Goal: Task Accomplishment & Management: Manage account settings

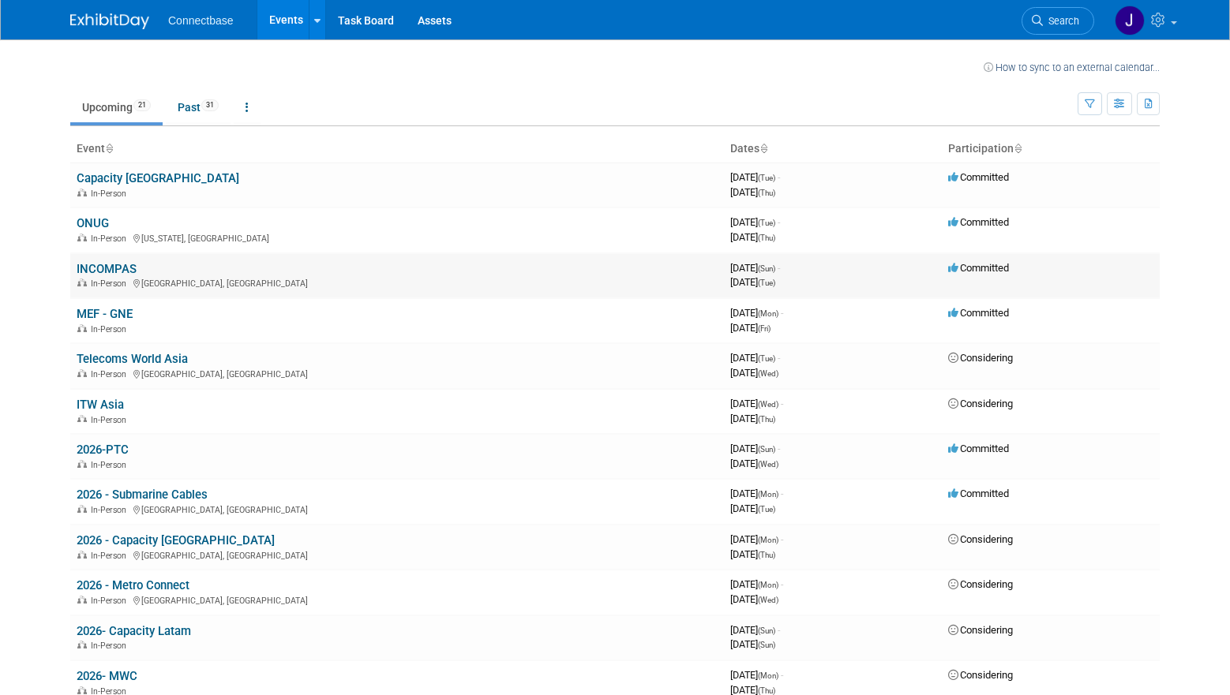
click at [95, 269] on link "INCOMPAS" at bounding box center [107, 269] width 60 height 14
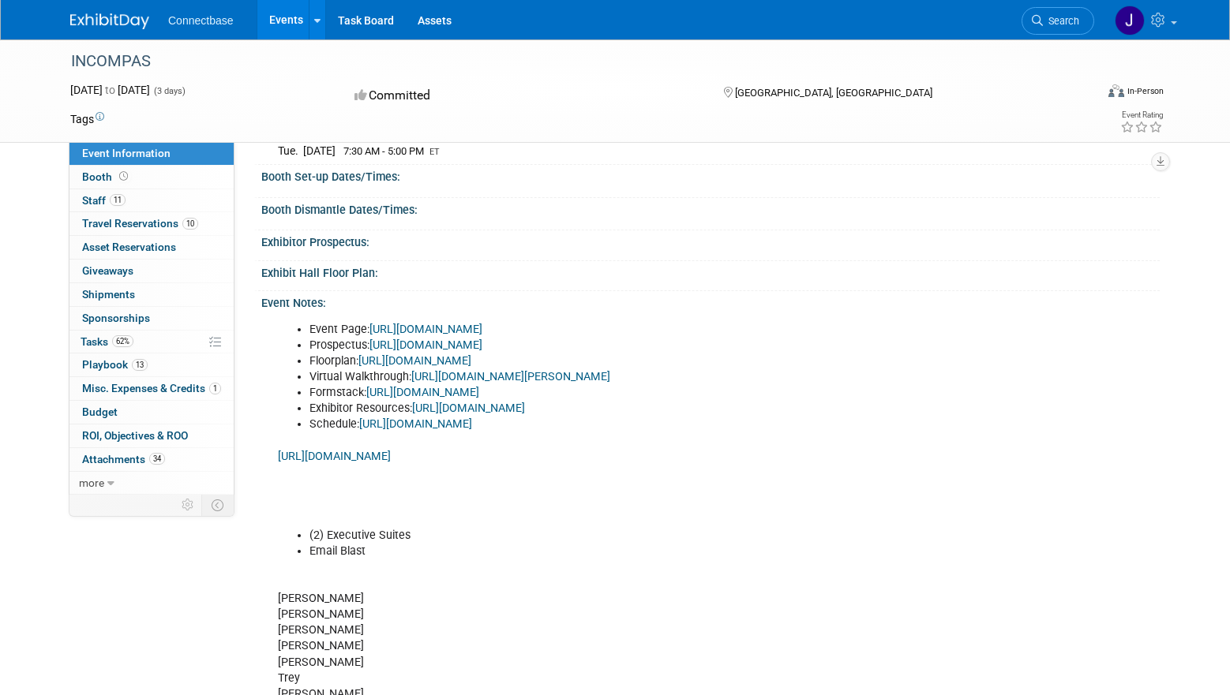
scroll to position [504, 0]
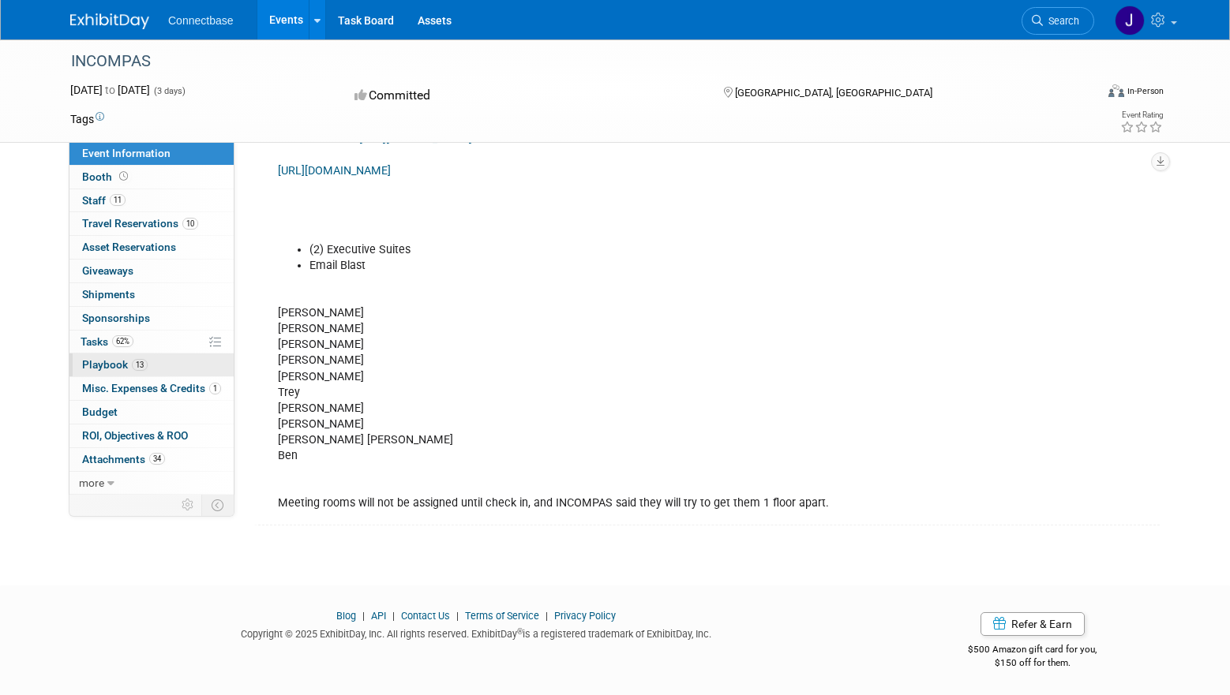
click at [173, 363] on link "13 Playbook 13" at bounding box center [151, 365] width 164 height 23
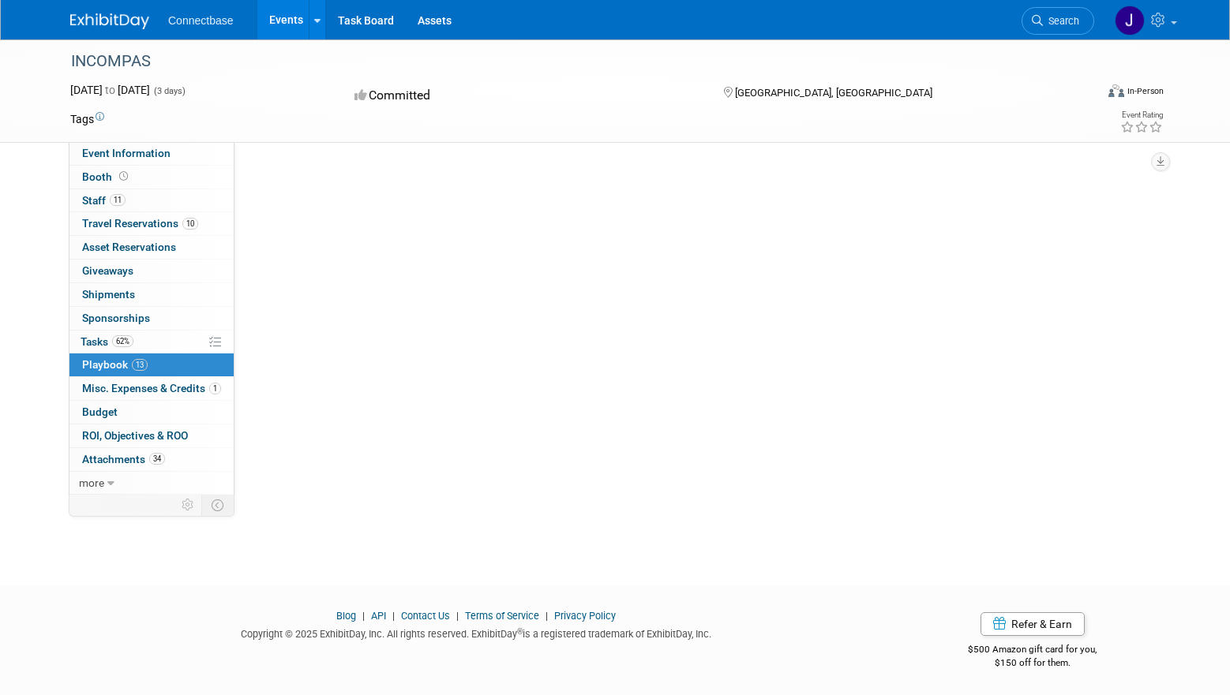
scroll to position [0, 0]
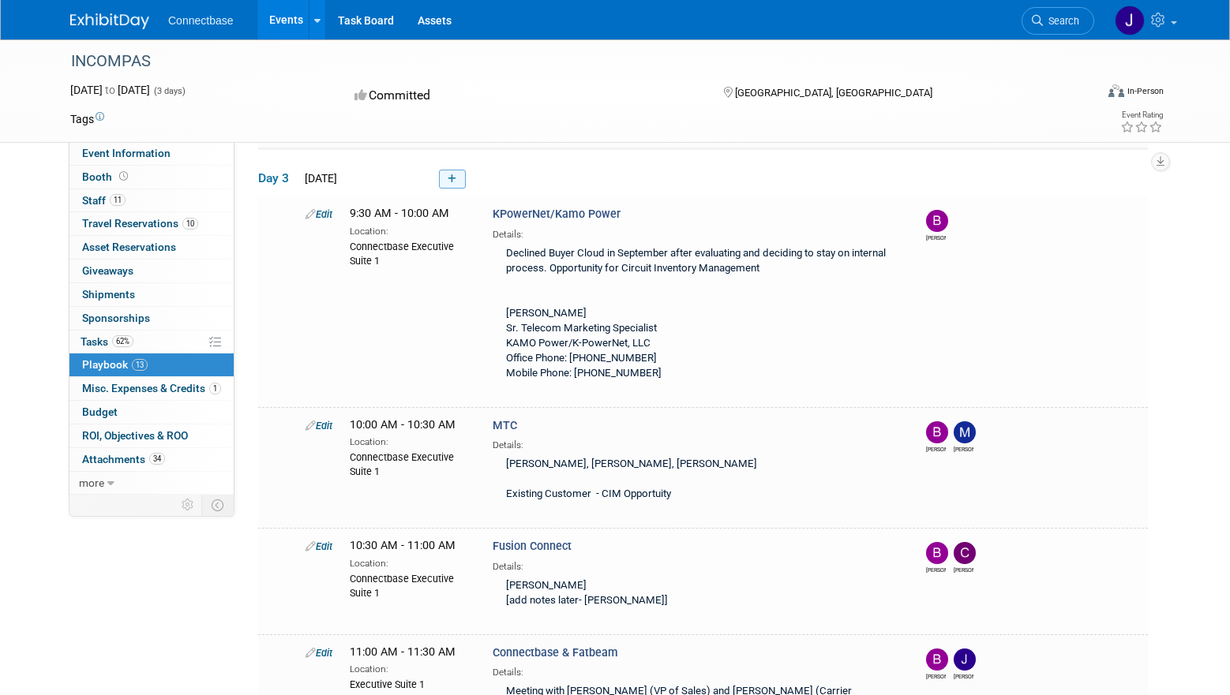
click at [451, 174] on icon at bounding box center [452, 178] width 9 height 9
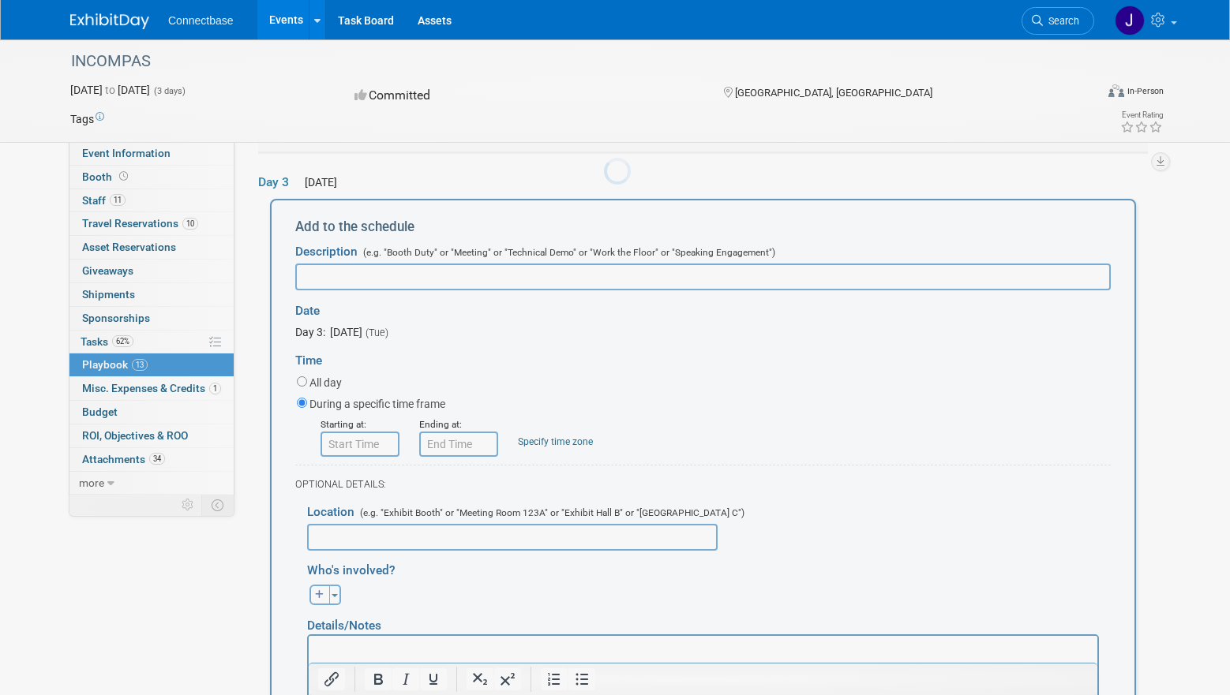
scroll to position [1514, 0]
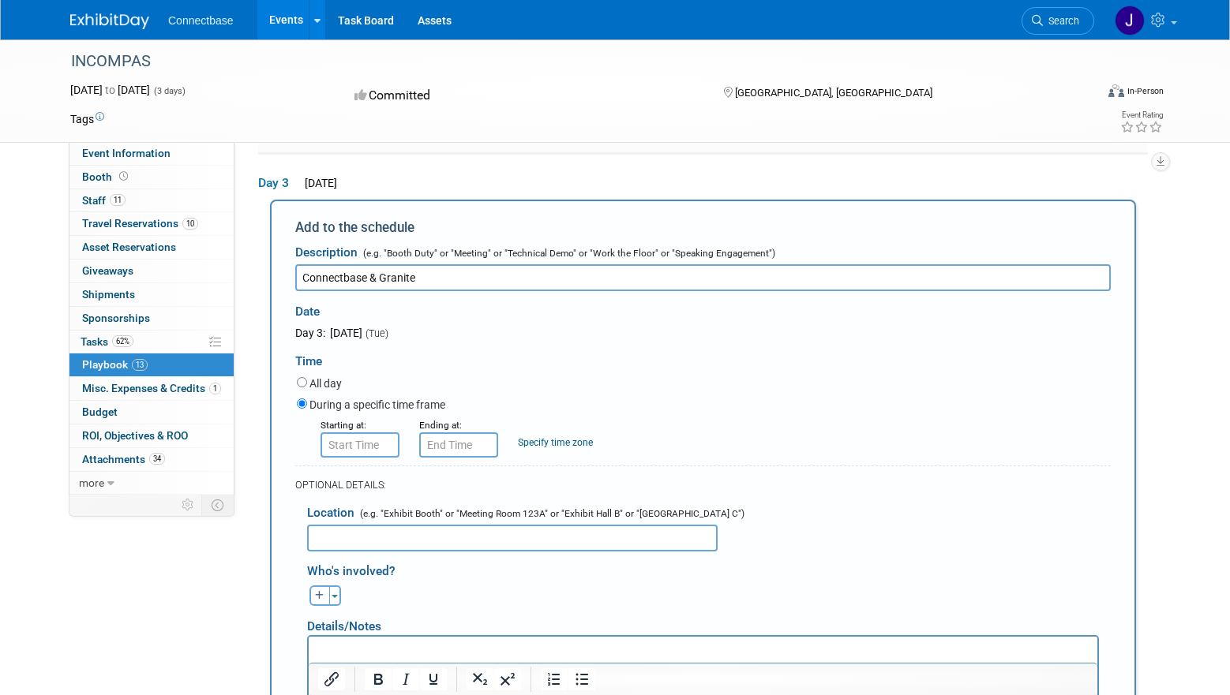
type input "Connectbase & Granite"
click at [337, 433] on input "8:00 AM" at bounding box center [360, 445] width 79 height 25
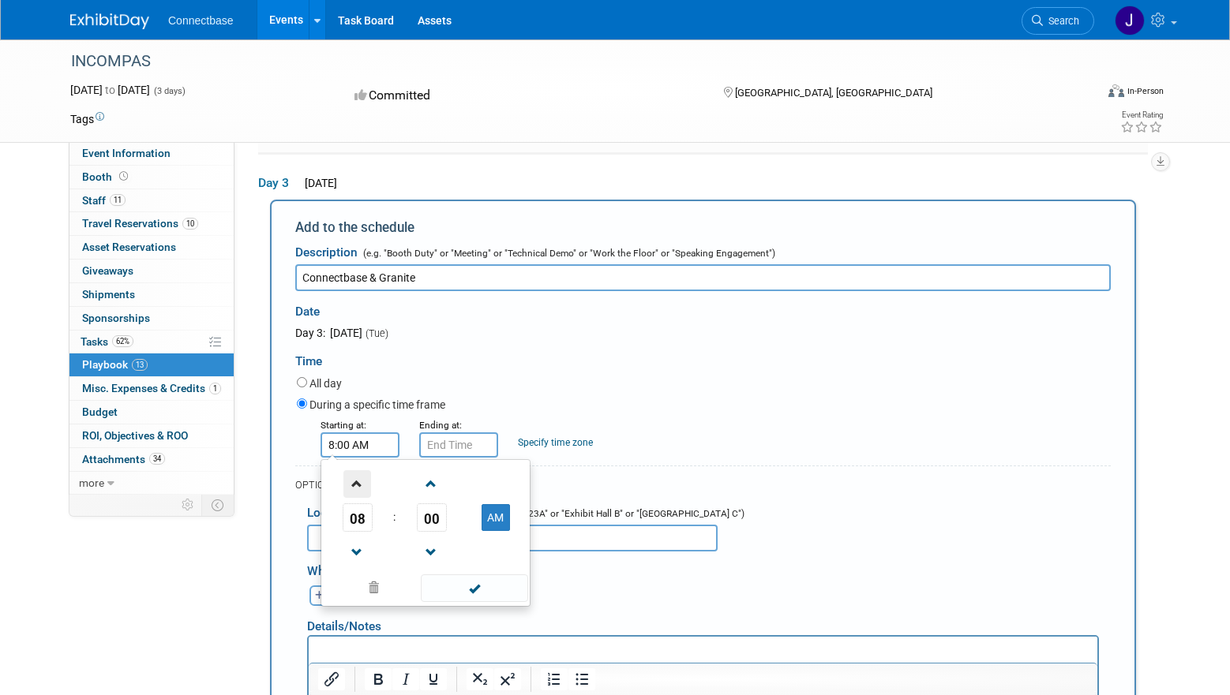
click at [364, 478] on span at bounding box center [357, 485] width 28 height 28
type input "12:00 PM"
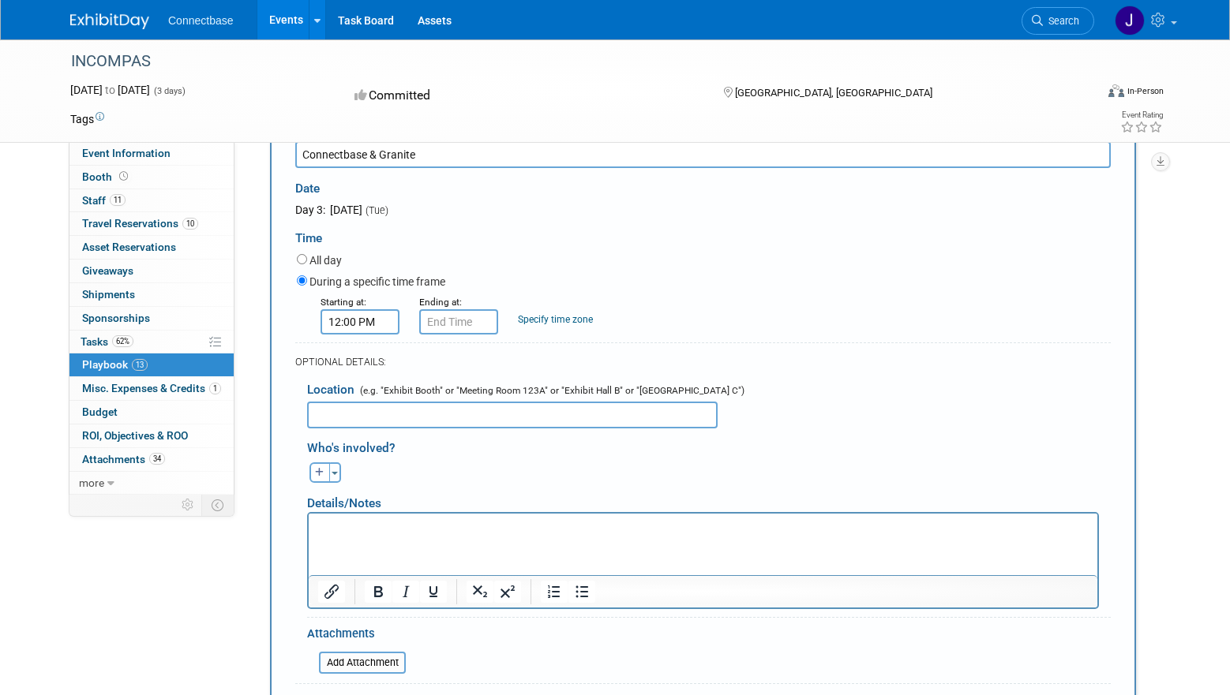
scroll to position [1638, 0]
click at [457, 324] on input "12:00 PM" at bounding box center [458, 321] width 79 height 25
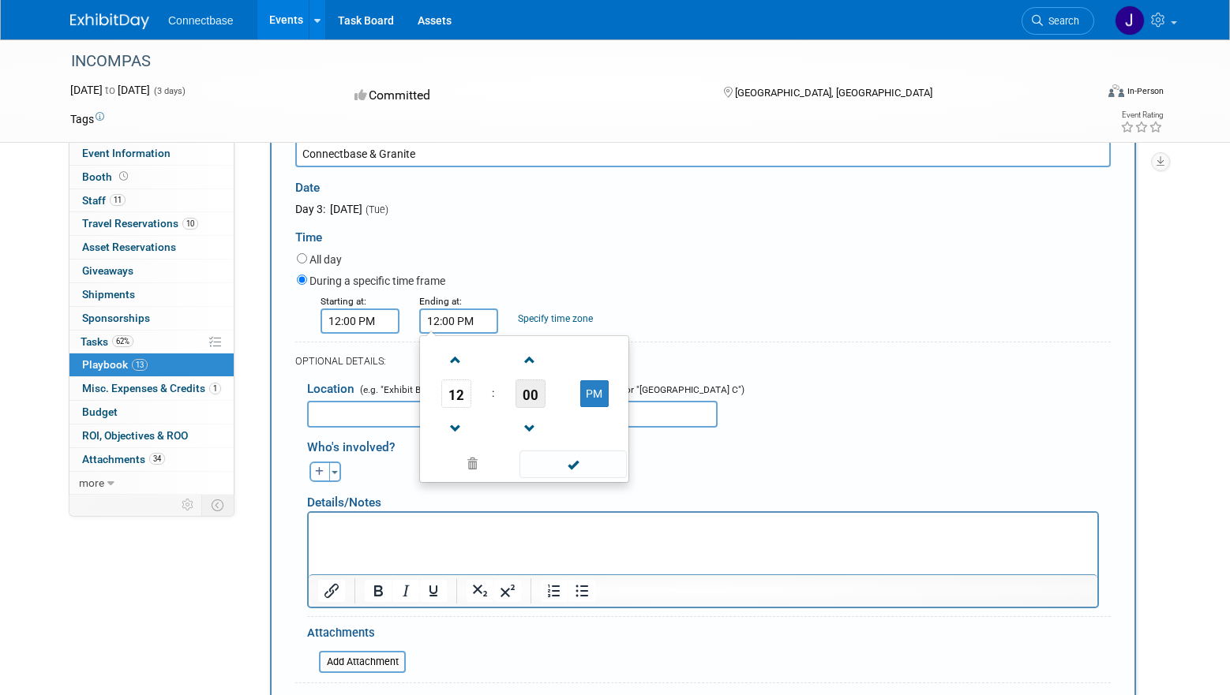
click at [525, 396] on span "00" at bounding box center [530, 394] width 30 height 28
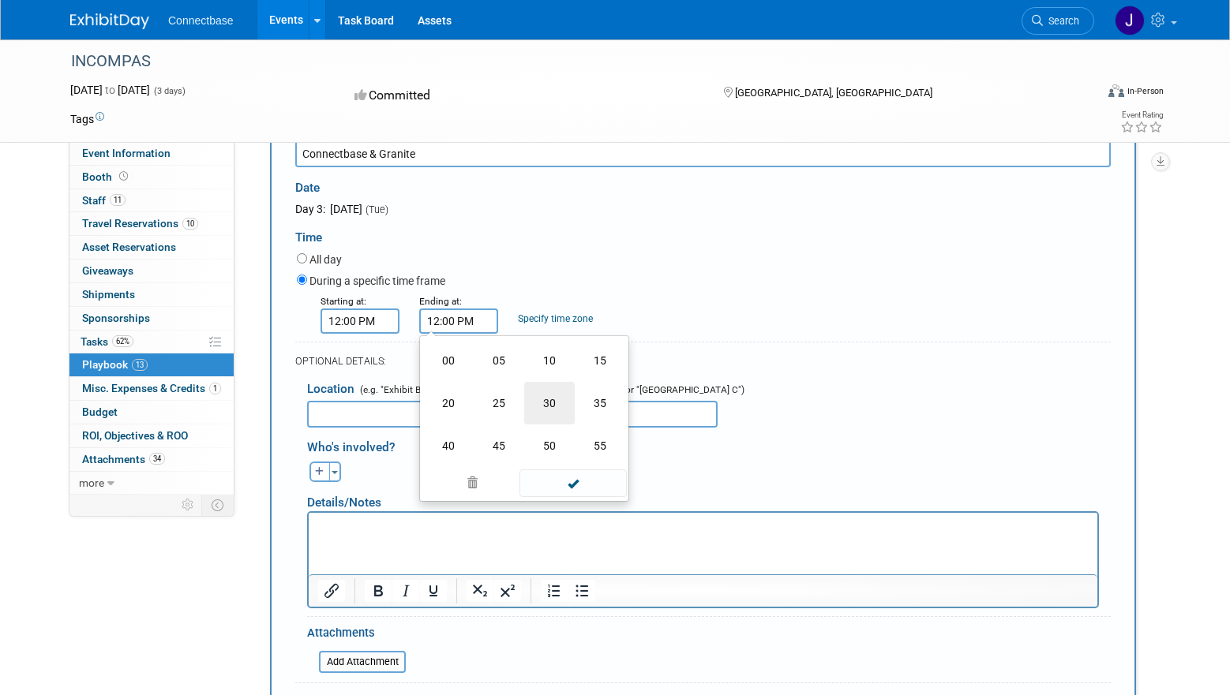
click at [560, 410] on td "30" at bounding box center [549, 403] width 51 height 43
type input "12:30 PM"
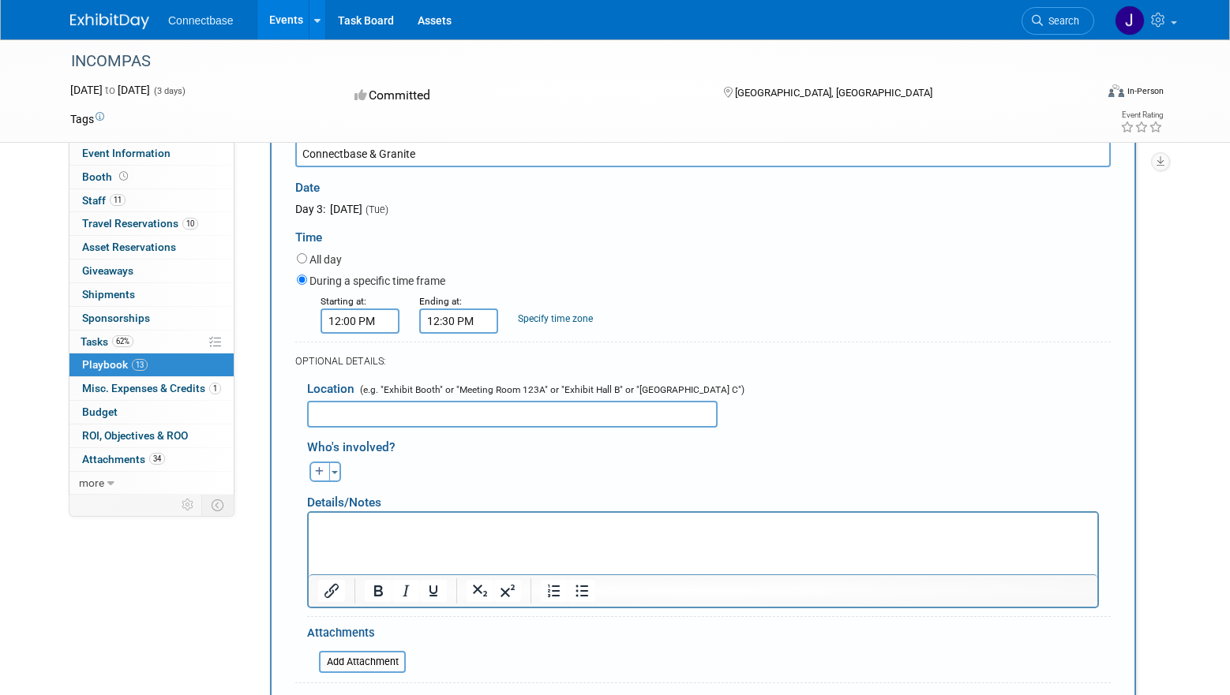
click at [705, 407] on input "text" at bounding box center [512, 414] width 411 height 27
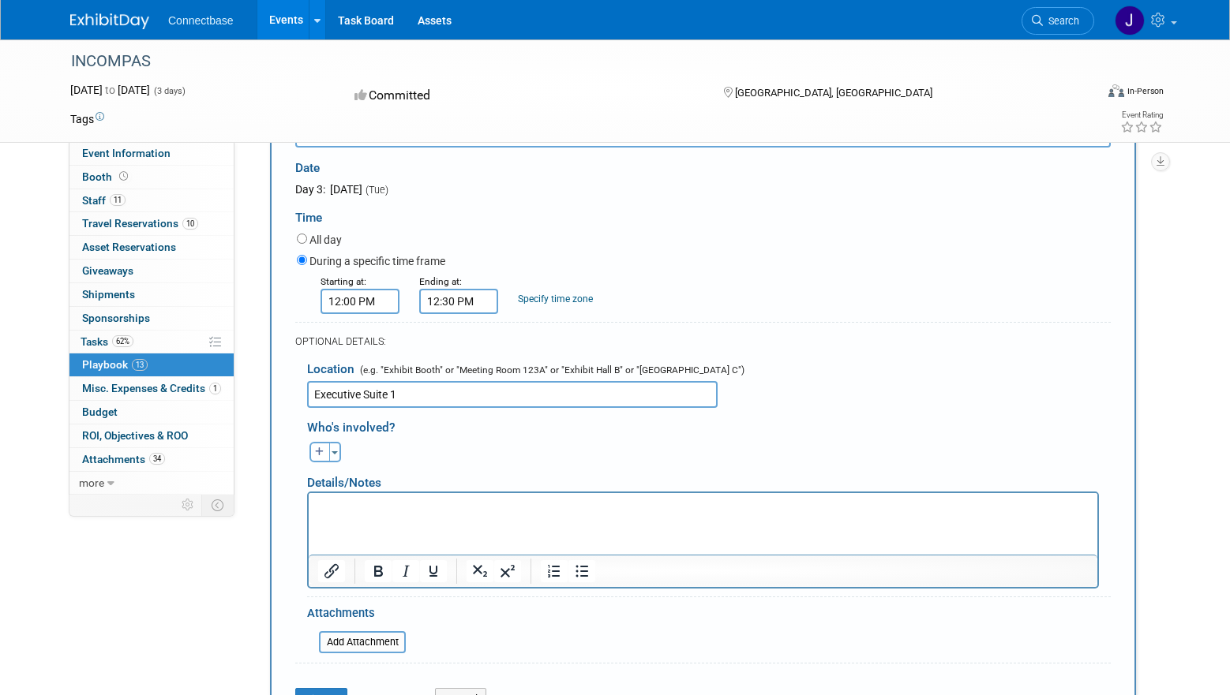
scroll to position [1619, 0]
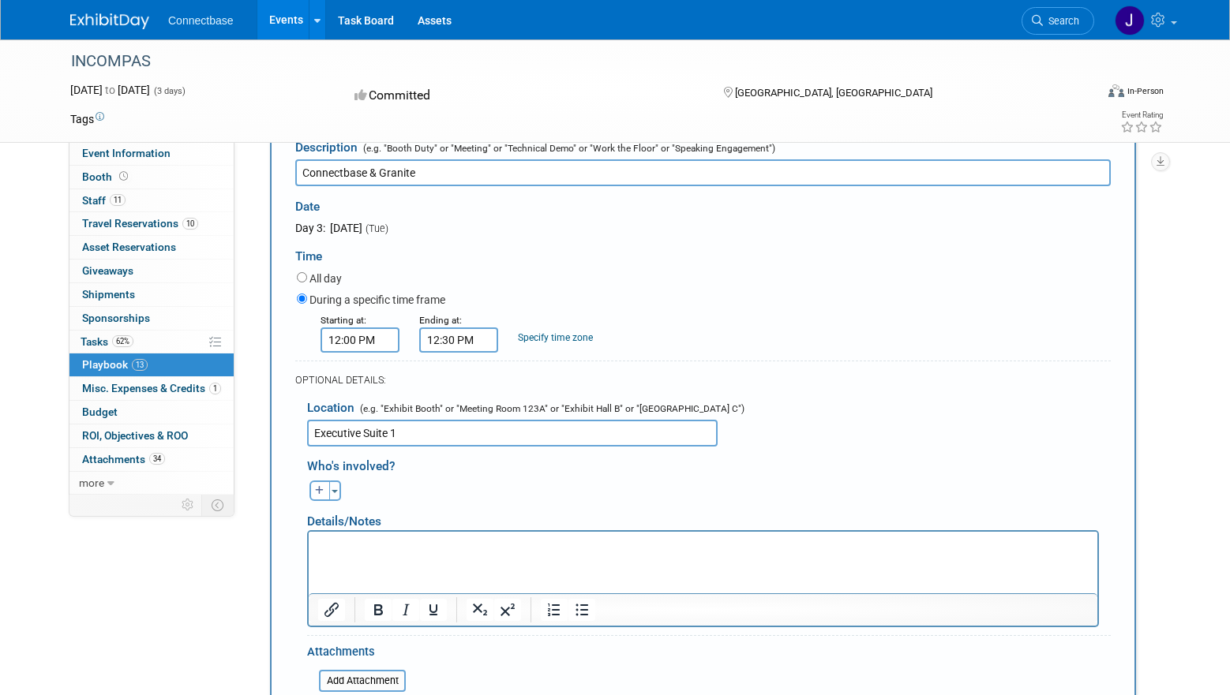
type input "Executive Suite 1"
click at [407, 550] on p "Rich Text Area. Press ALT-0 for help." at bounding box center [703, 546] width 770 height 16
click at [326, 494] on button "button" at bounding box center [319, 491] width 21 height 21
select select
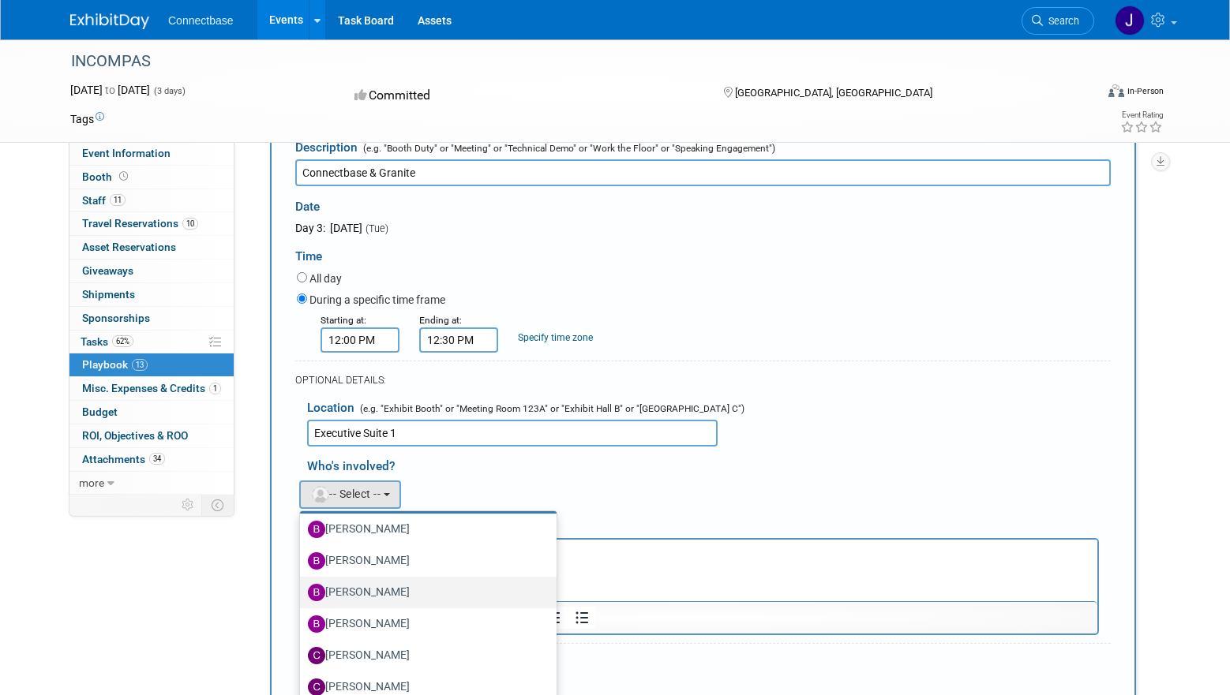
scroll to position [0, 0]
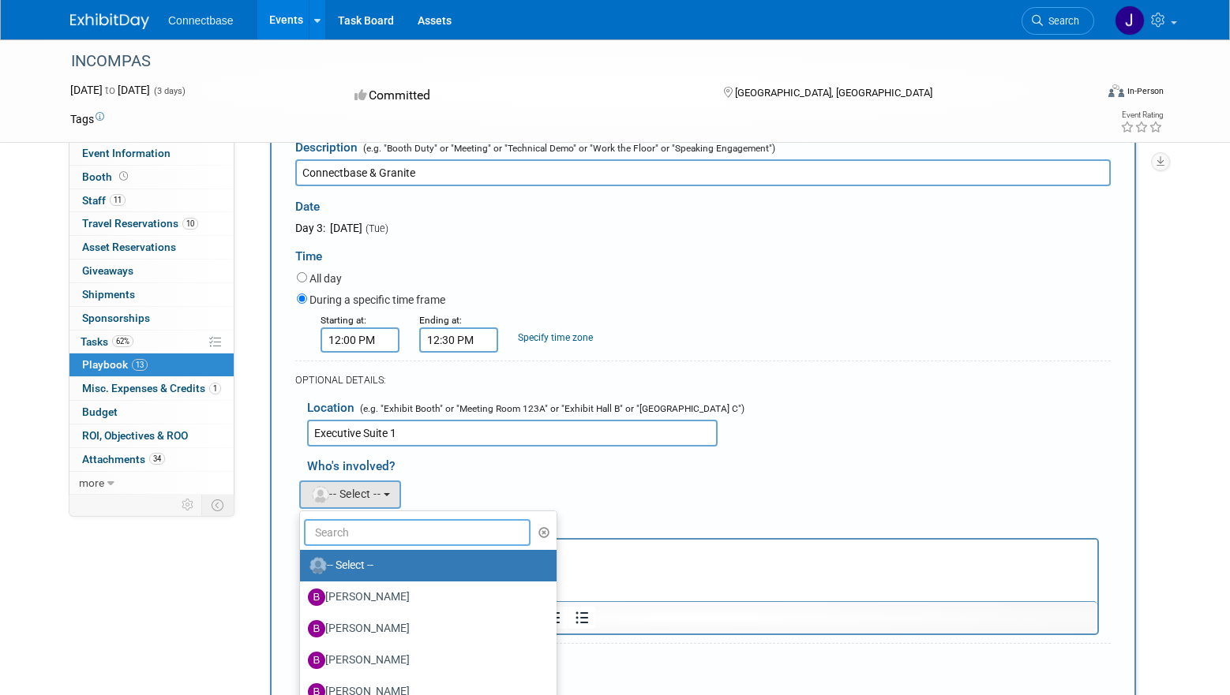
click at [366, 534] on input "text" at bounding box center [417, 532] width 227 height 27
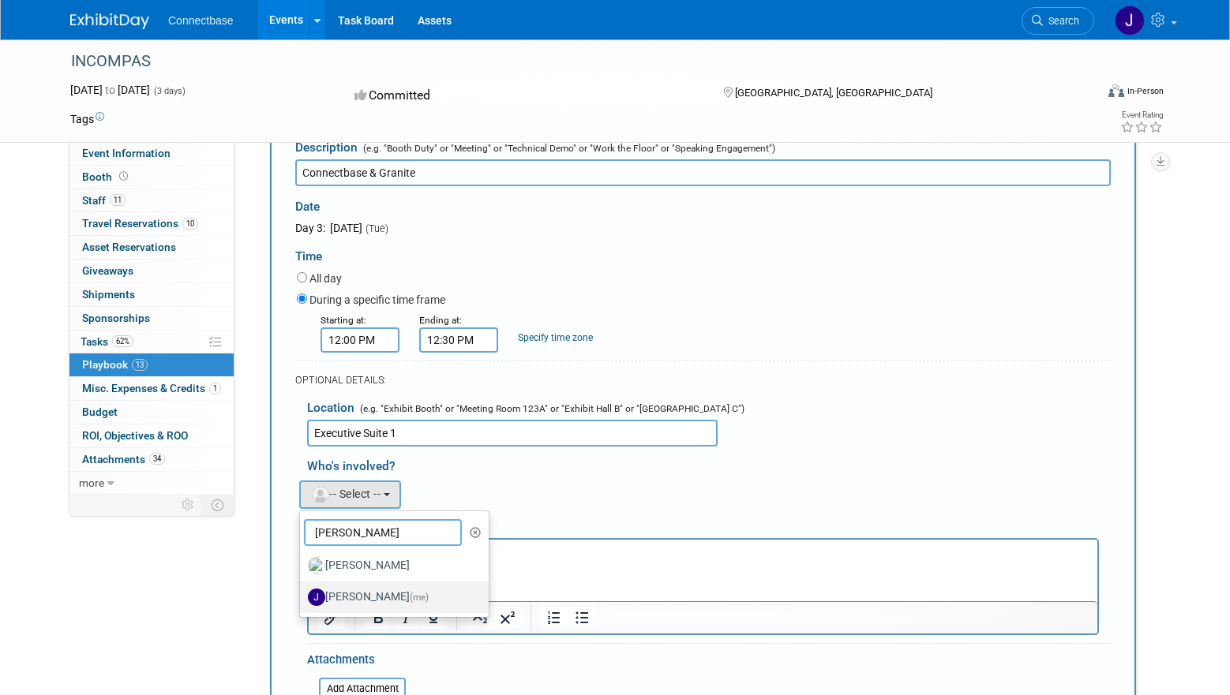
type input "[PERSON_NAME]"
click at [367, 585] on label "[PERSON_NAME] (me)" at bounding box center [390, 597] width 165 height 25
click at [302, 590] on input "[PERSON_NAME] (me)" at bounding box center [297, 595] width 10 height 10
select select "94d7f9de-93c6-4f58-854e-3fdd630e9310"
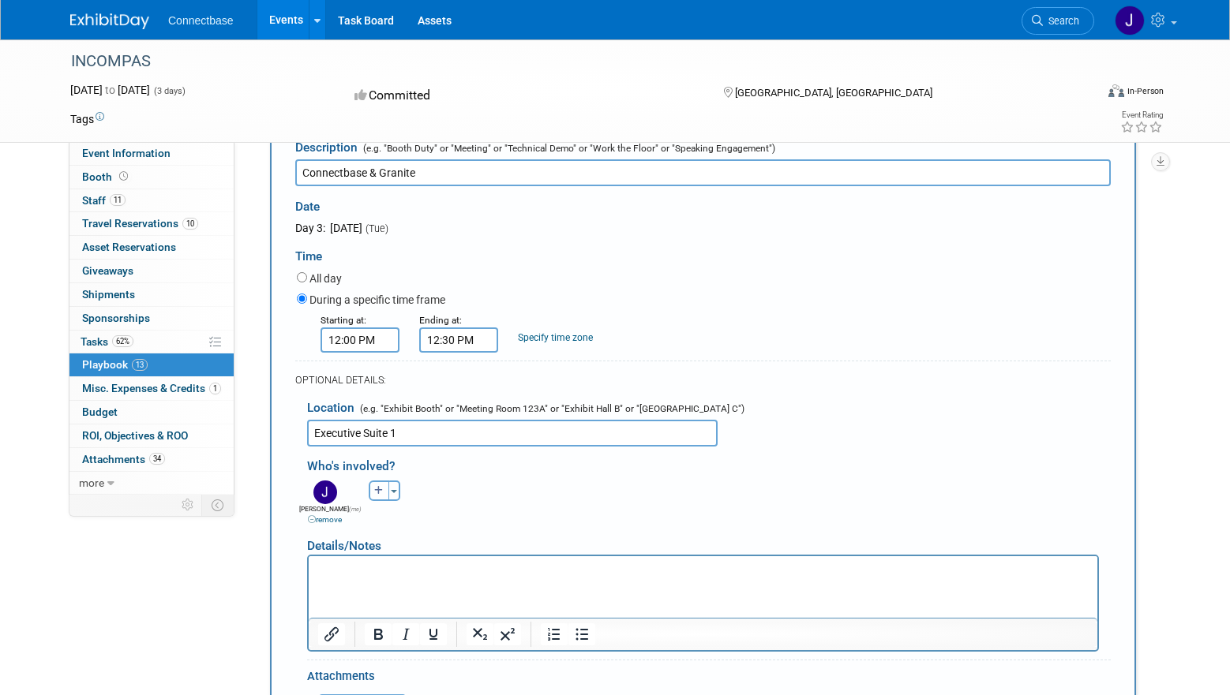
click at [377, 489] on icon "button" at bounding box center [378, 490] width 9 height 9
select select
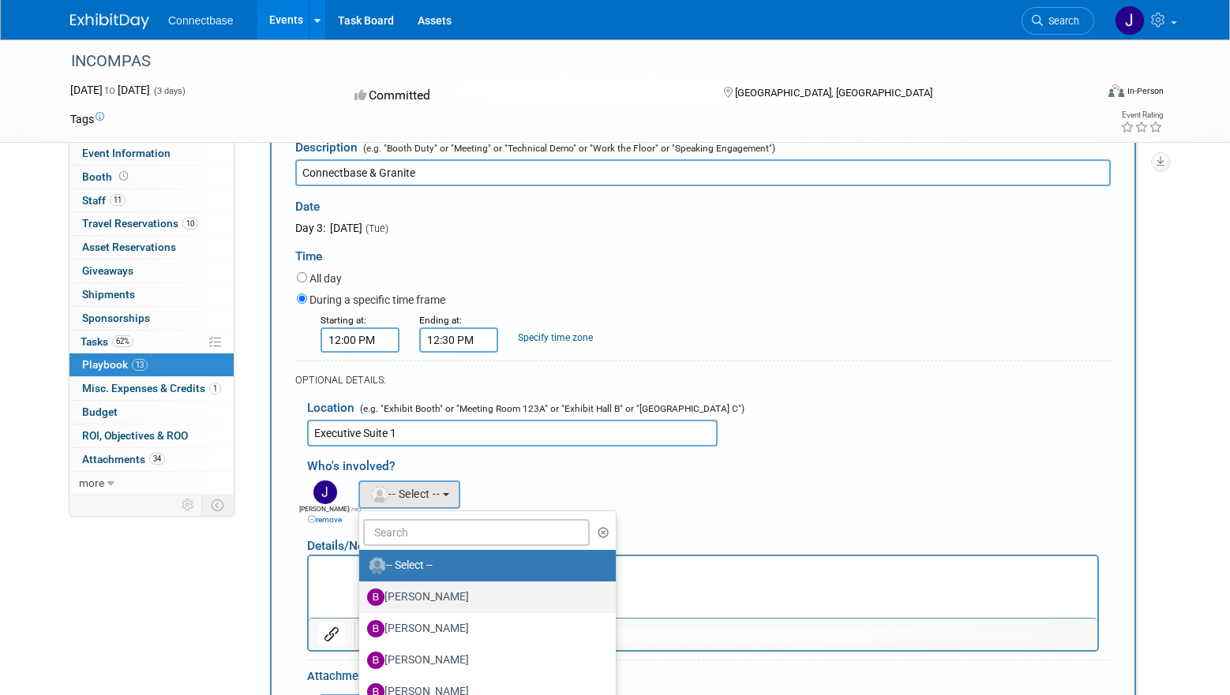
click at [393, 595] on label "[PERSON_NAME]" at bounding box center [483, 597] width 233 height 25
click at [362, 595] on input "[PERSON_NAME]" at bounding box center [356, 595] width 10 height 10
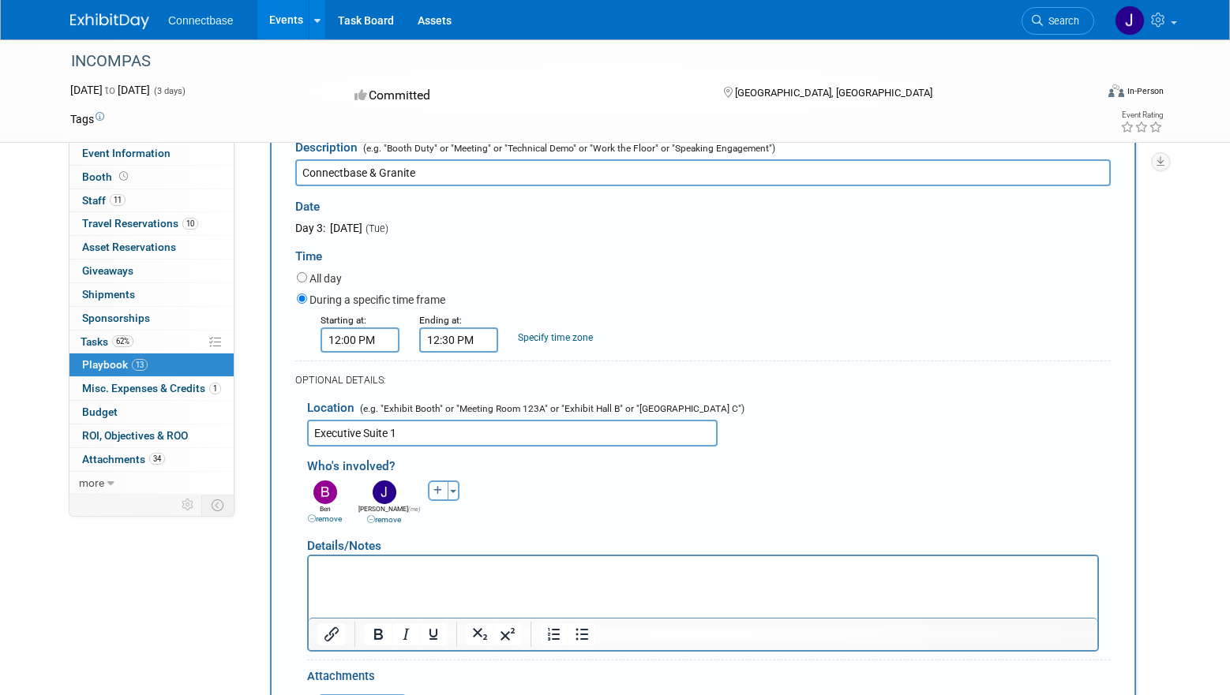
click at [443, 492] on button "button" at bounding box center [438, 491] width 21 height 21
select select
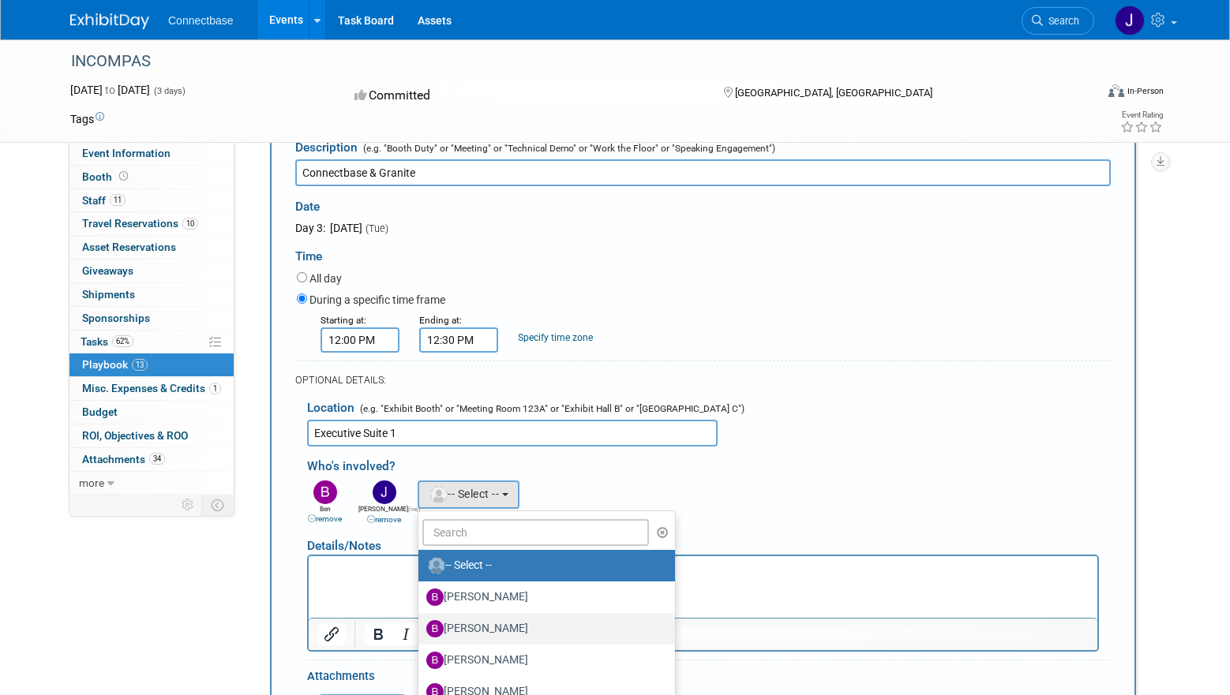
scroll to position [47, 0]
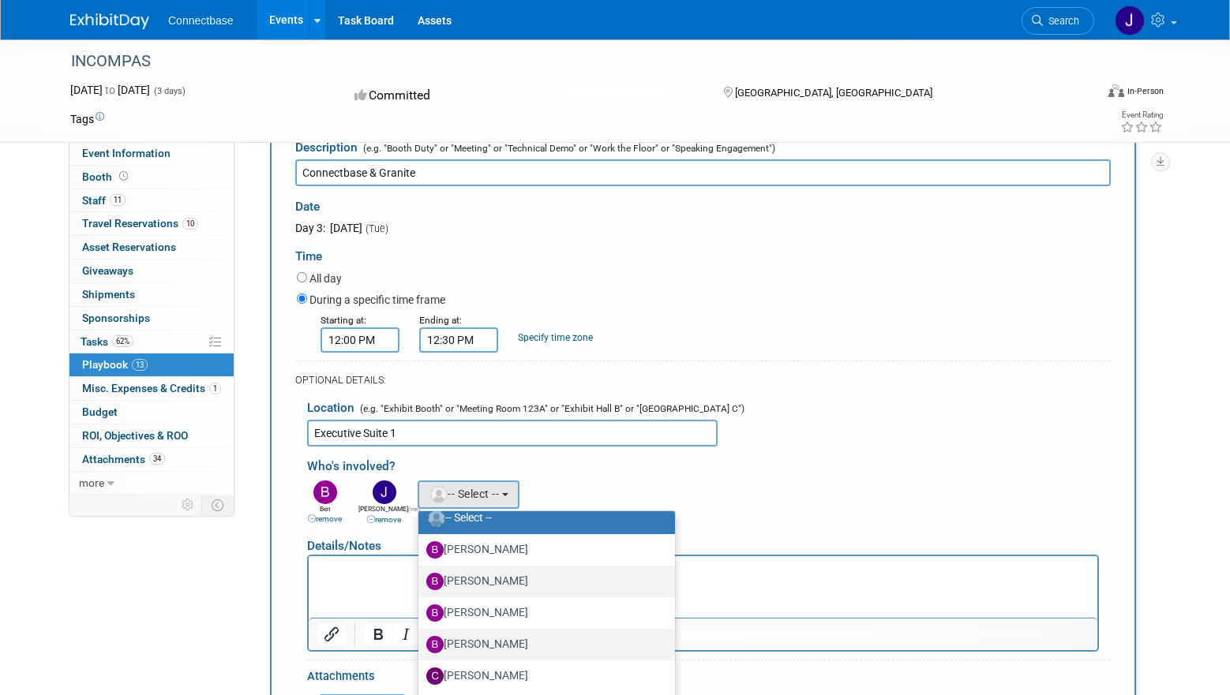
click at [464, 637] on label "[PERSON_NAME]" at bounding box center [542, 644] width 233 height 25
click at [421, 638] on input "[PERSON_NAME]" at bounding box center [416, 643] width 10 height 10
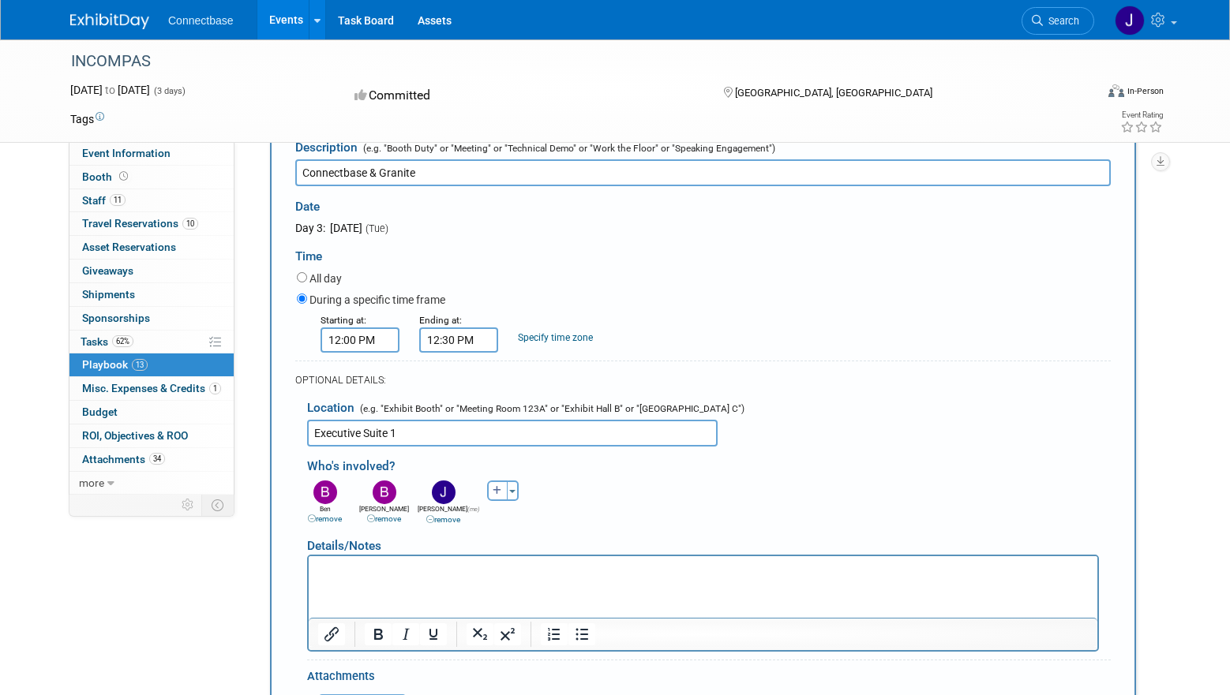
click at [431, 579] on html at bounding box center [703, 568] width 789 height 22
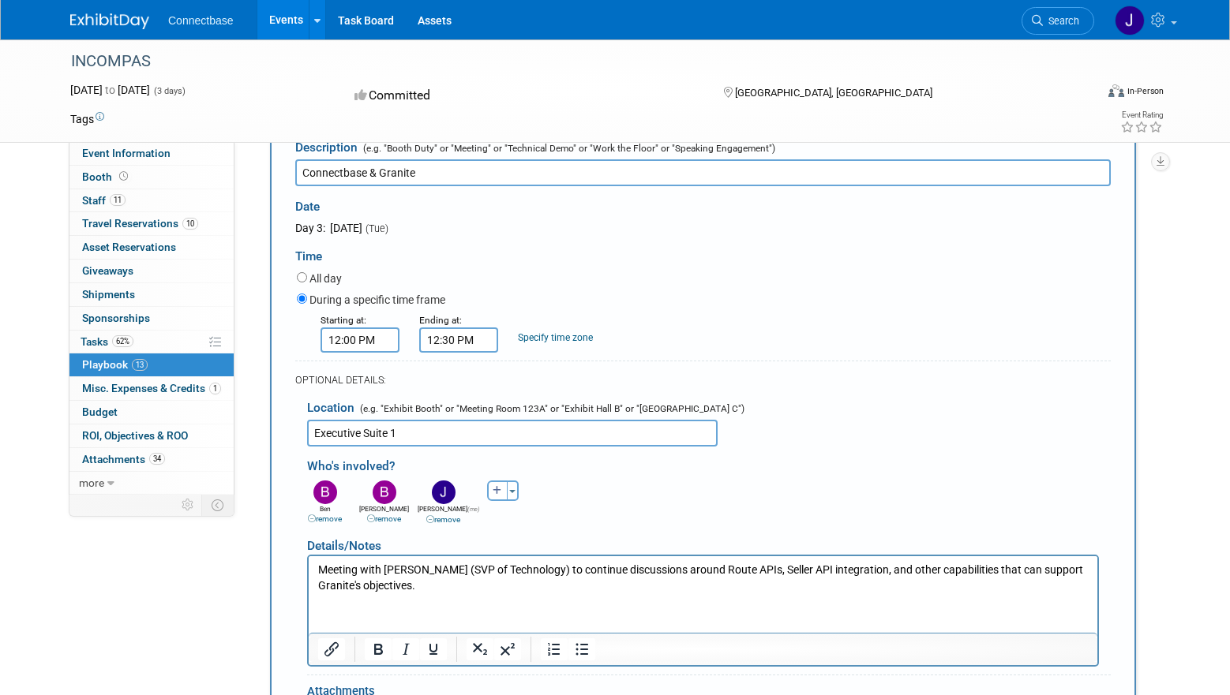
click at [393, 588] on p "Meeting with [PERSON_NAME] (SVP of Technology) to continue discussions around R…" at bounding box center [703, 578] width 770 height 31
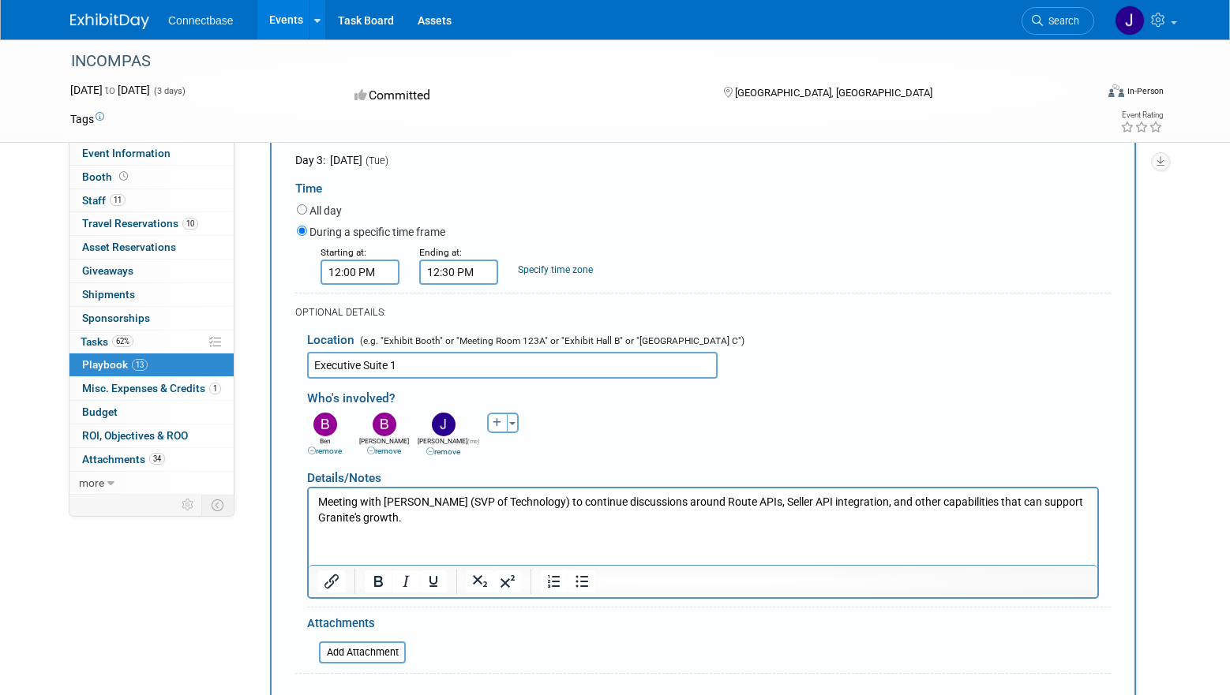
scroll to position [1831, 0]
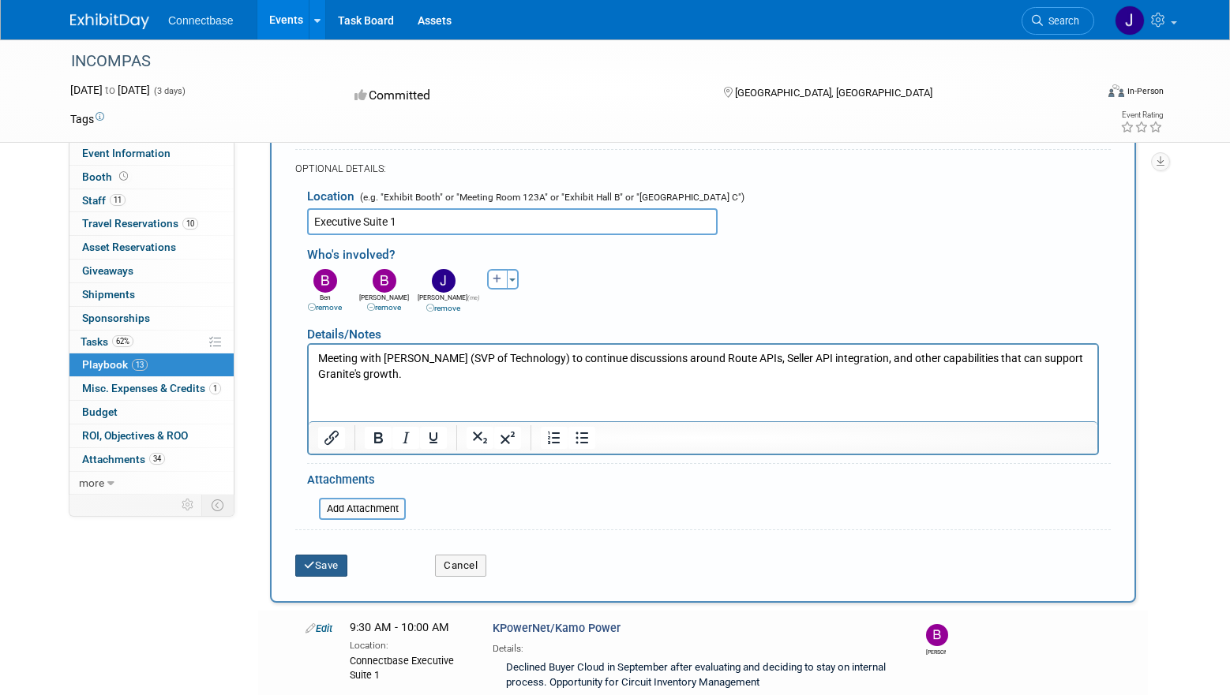
click at [326, 558] on button "Save" at bounding box center [321, 566] width 52 height 22
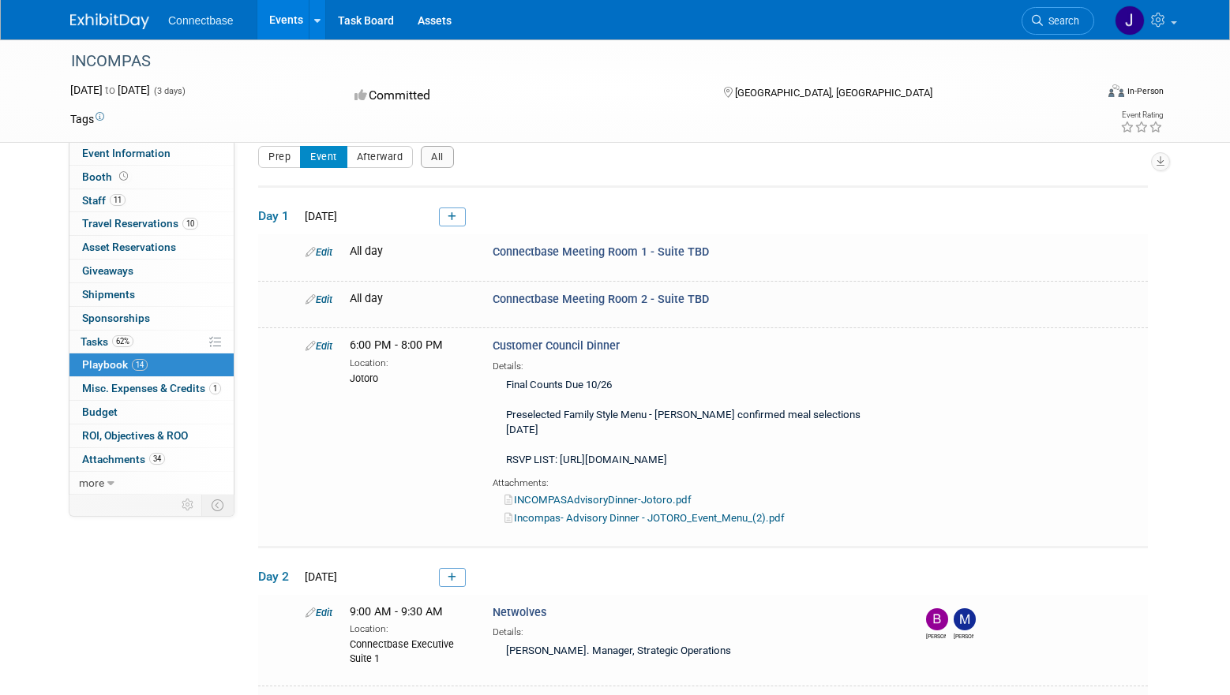
scroll to position [1882, 0]
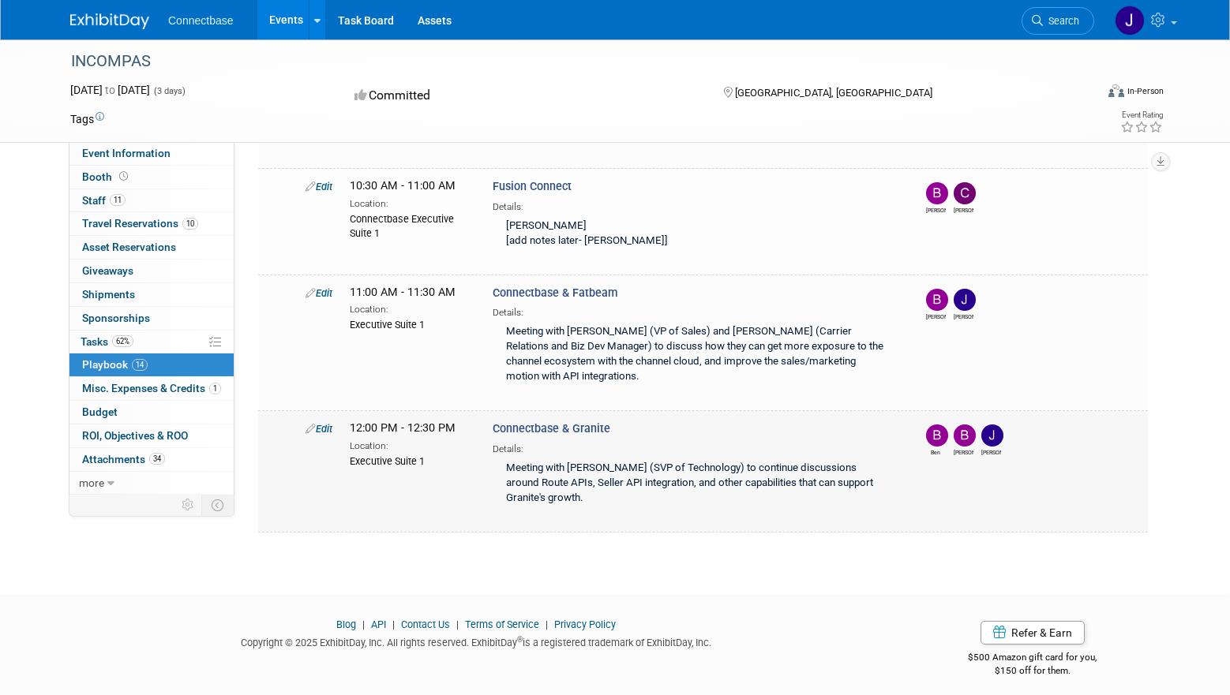
click at [318, 427] on div "Edit" at bounding box center [316, 429] width 44 height 16
click at [318, 423] on link "Edit" at bounding box center [319, 429] width 27 height 12
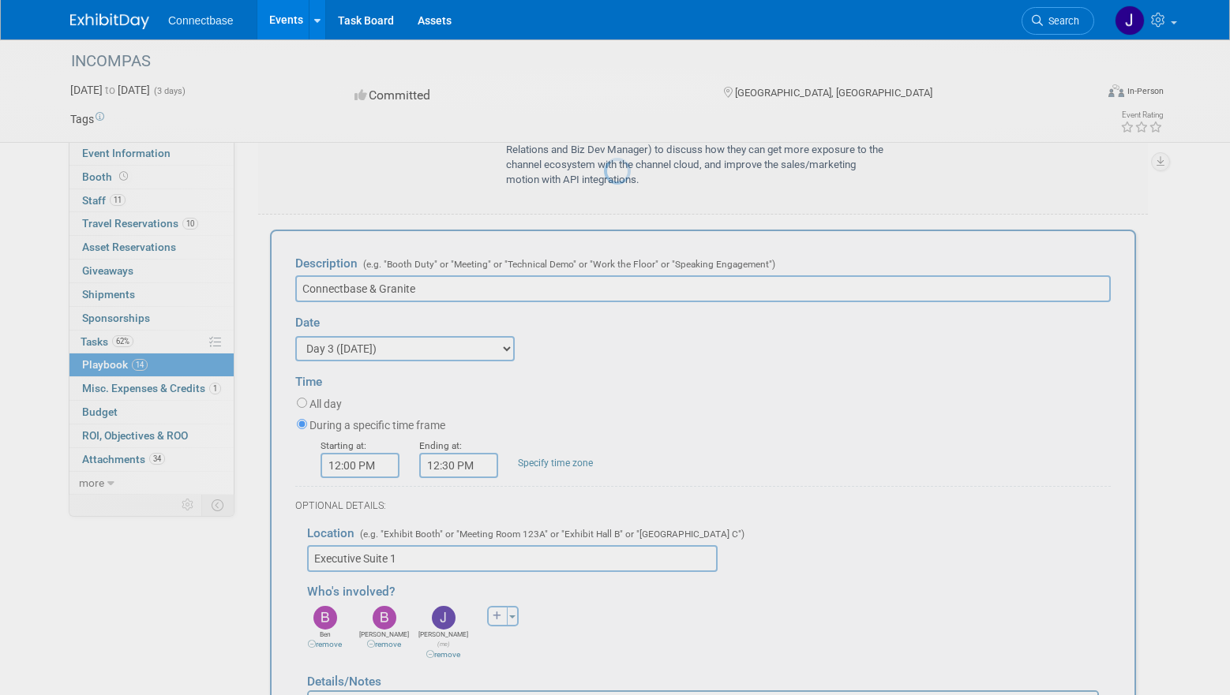
scroll to position [2101, 0]
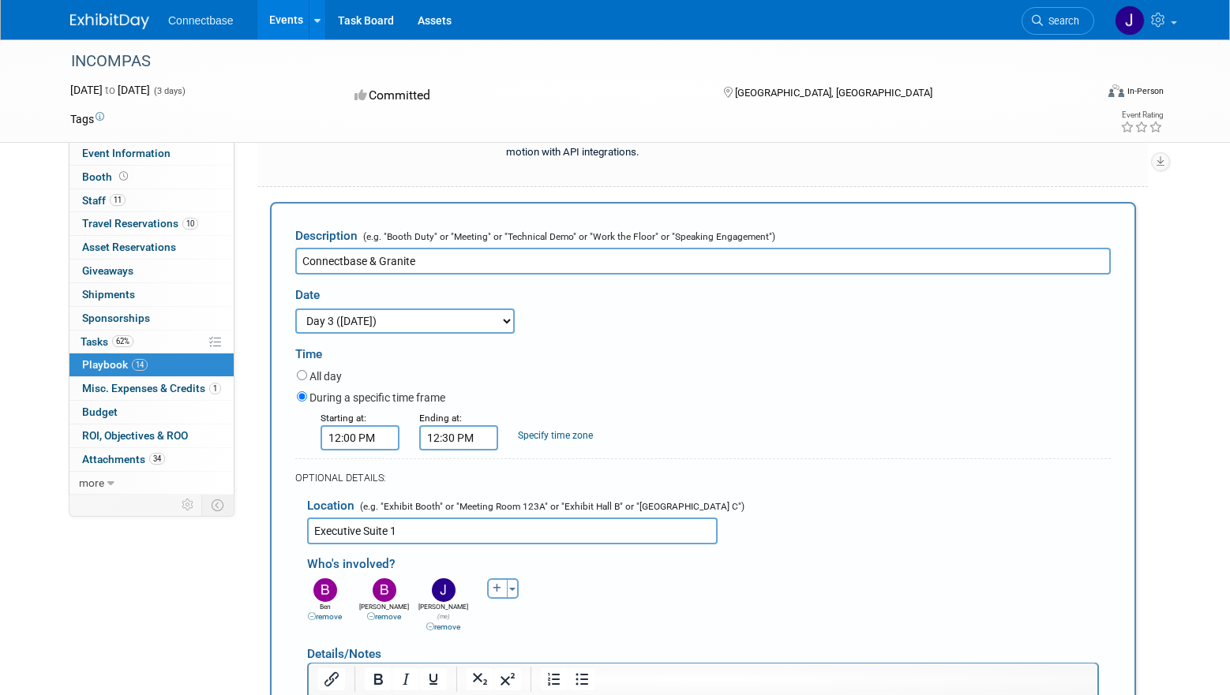
click at [401, 423] on div "Starting at: 12:00 PM" at bounding box center [358, 430] width 99 height 41
click at [383, 428] on input "12:00 PM" at bounding box center [360, 438] width 79 height 25
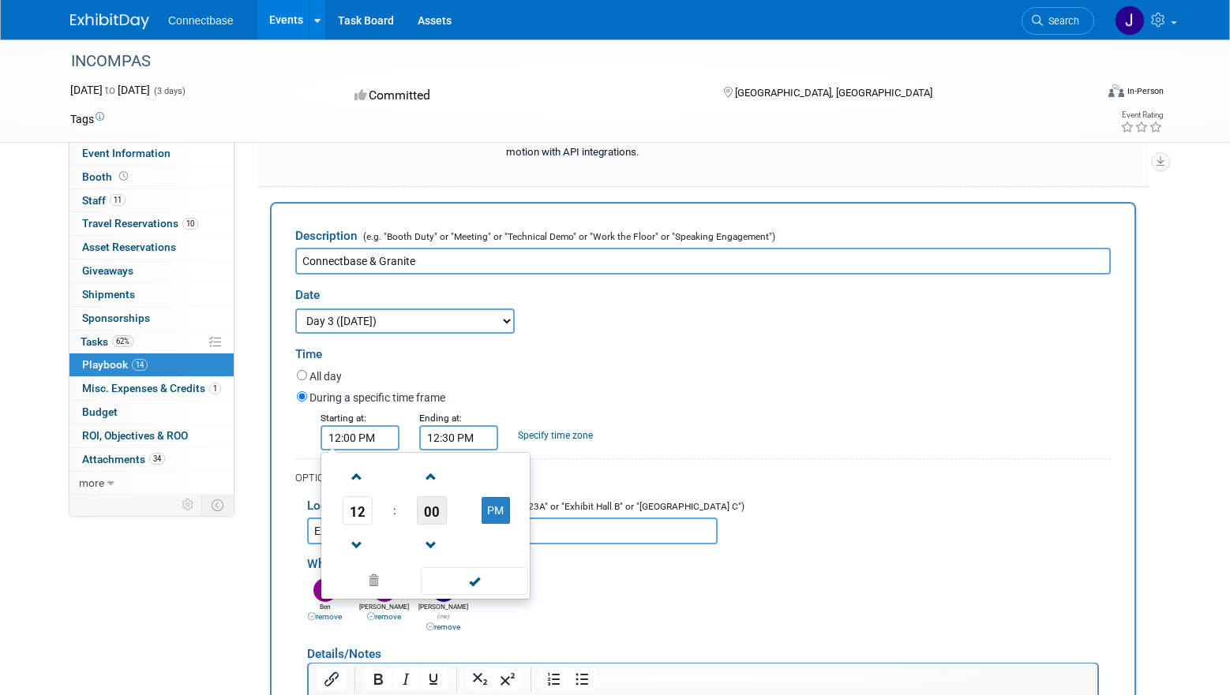
click at [422, 499] on span "00" at bounding box center [432, 511] width 30 height 28
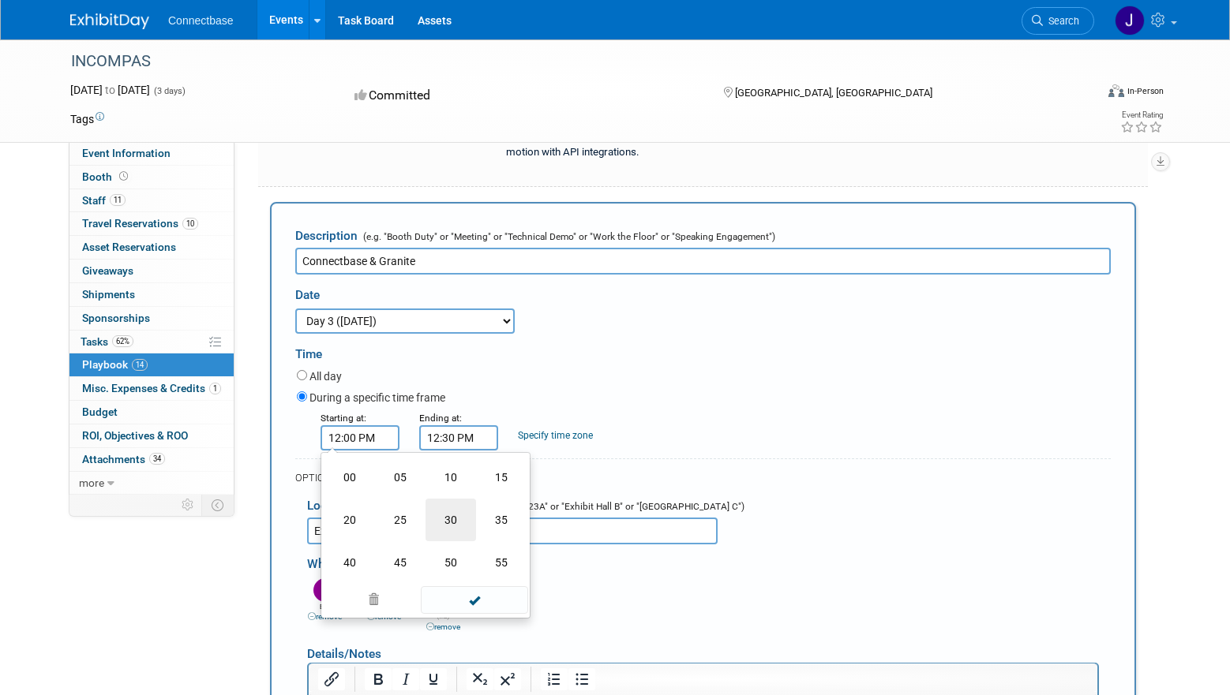
click at [444, 505] on td "30" at bounding box center [451, 520] width 51 height 43
type input "12:30 PM"
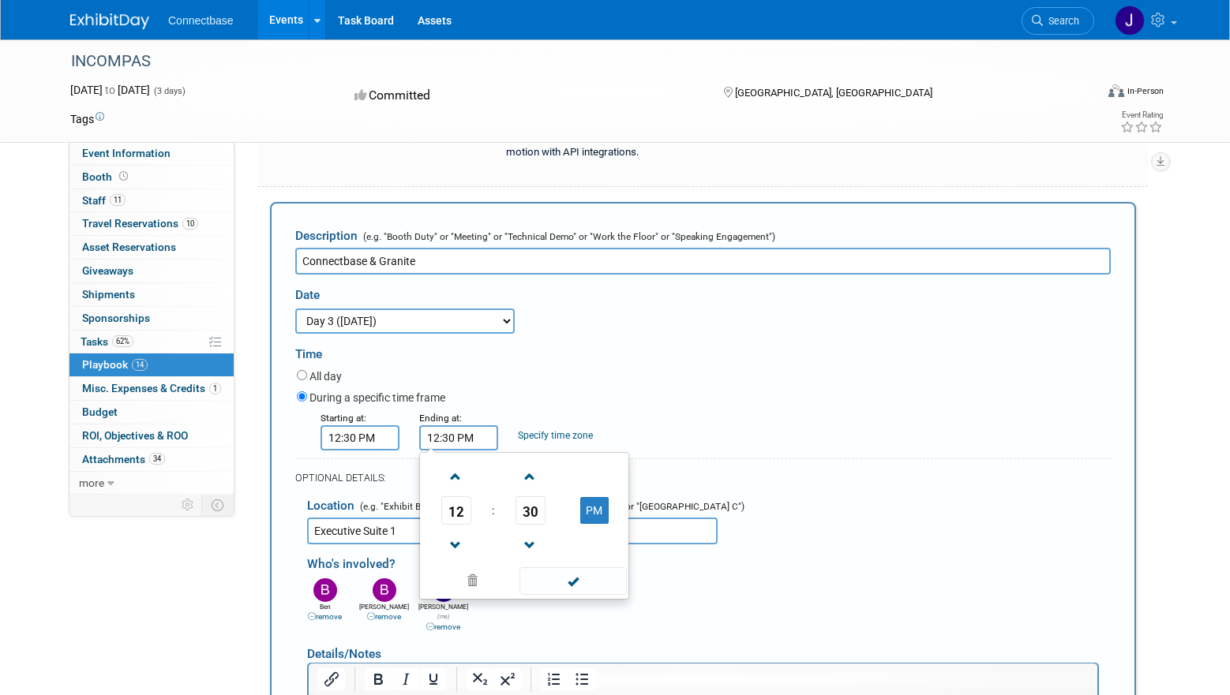
click at [465, 427] on input "12:30 PM" at bounding box center [458, 438] width 79 height 25
click at [532, 503] on span "30" at bounding box center [530, 511] width 30 height 28
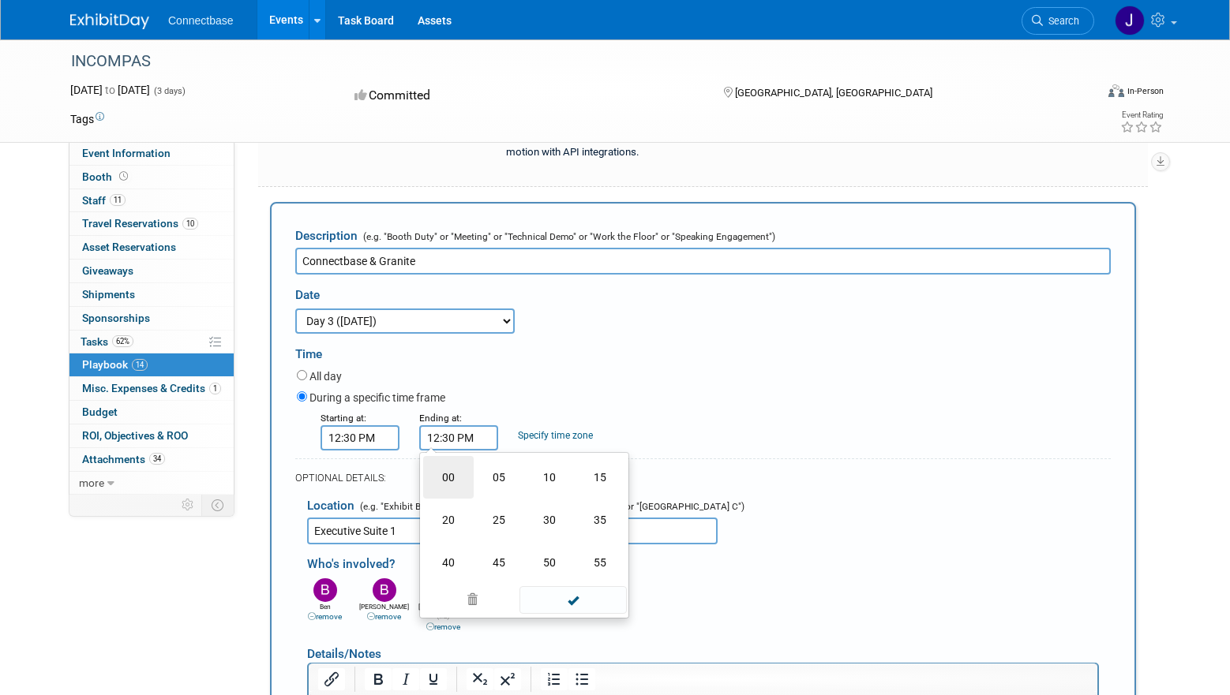
click at [462, 472] on td "00" at bounding box center [448, 477] width 51 height 43
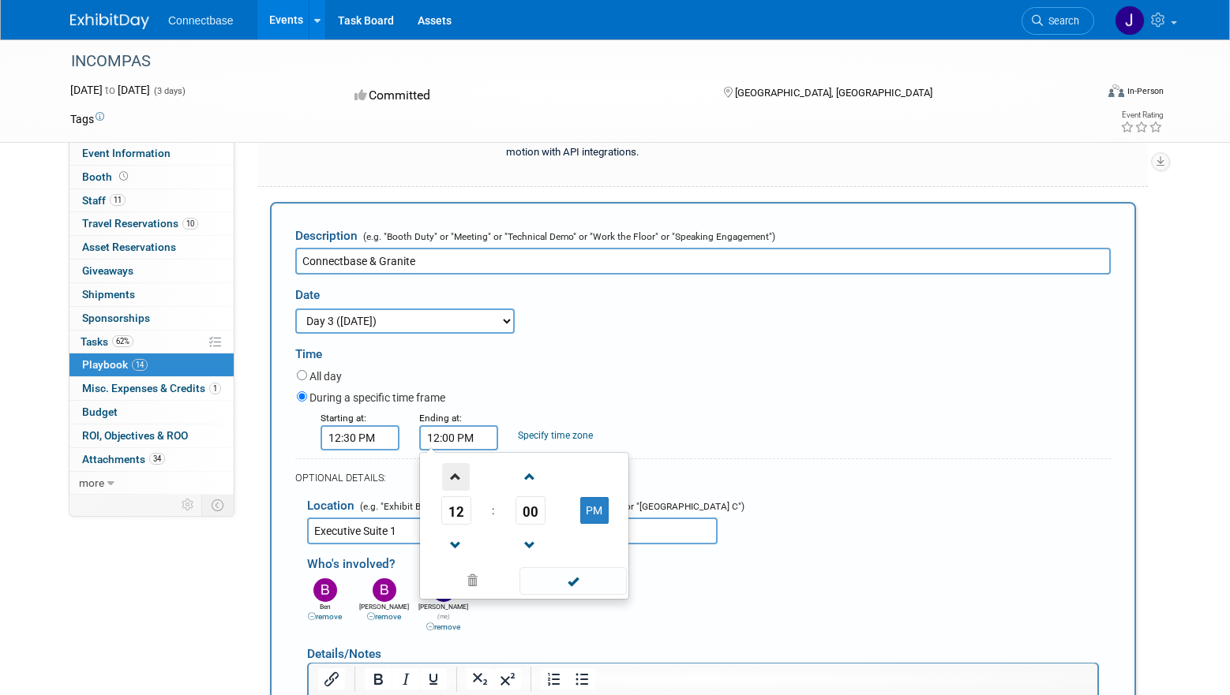
click at [456, 470] on span at bounding box center [456, 477] width 28 height 28
click at [587, 501] on button "PM" at bounding box center [594, 510] width 28 height 27
click at [585, 501] on button "AM" at bounding box center [594, 510] width 28 height 27
type input "1:00 PM"
click at [568, 576] on span at bounding box center [572, 582] width 107 height 28
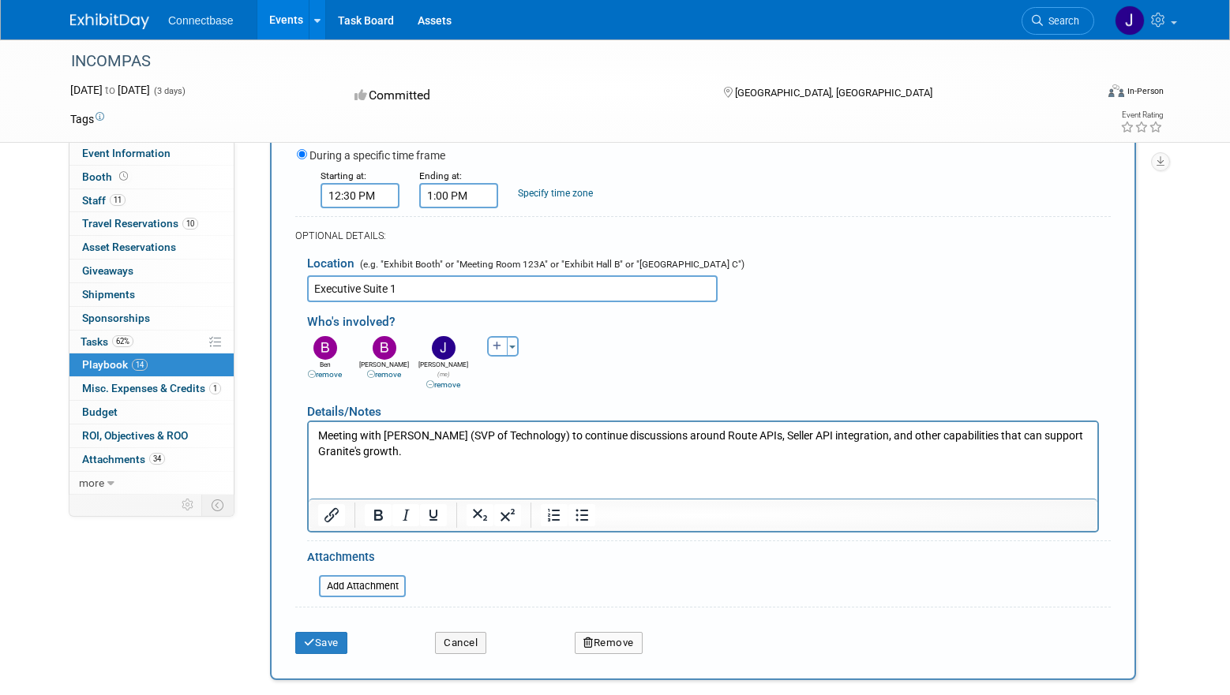
scroll to position [2499, 0]
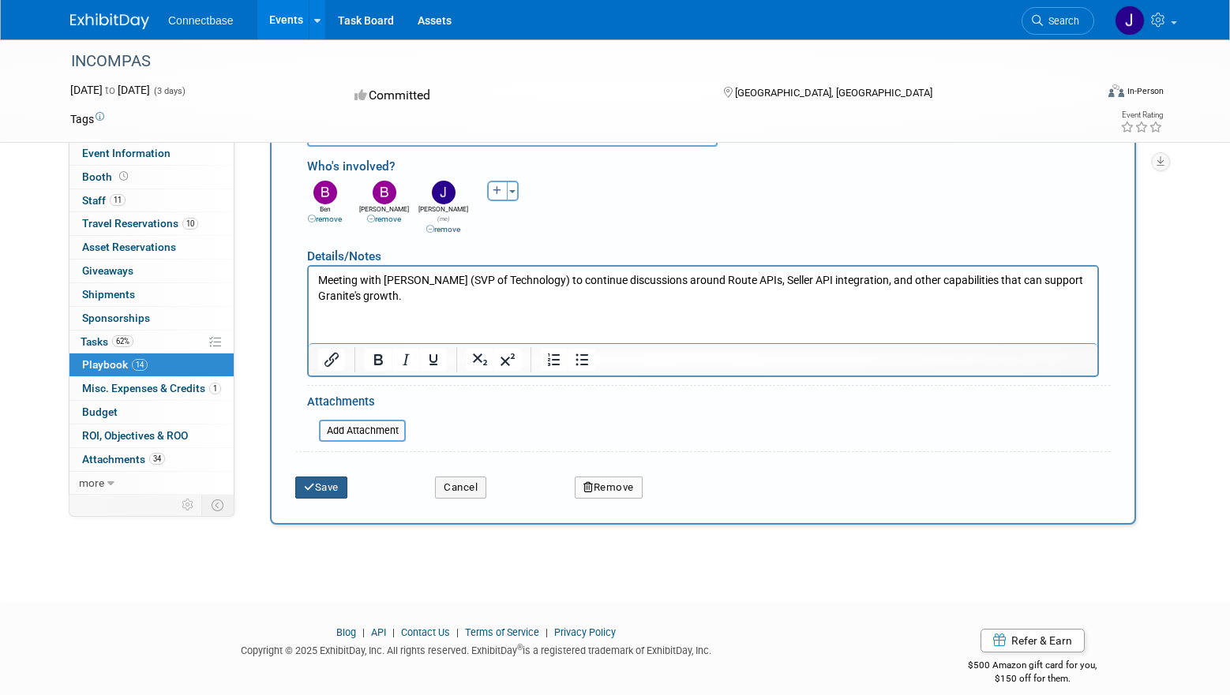
click at [347, 477] on button "Save" at bounding box center [321, 488] width 52 height 22
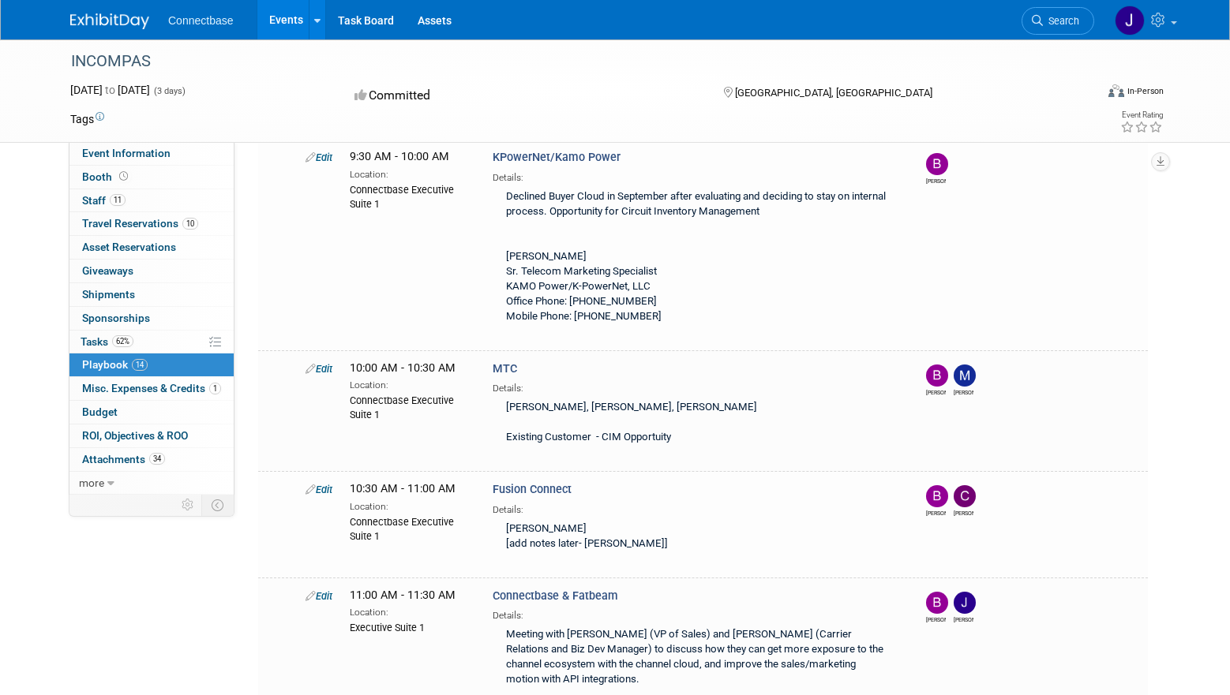
scroll to position [1882, 0]
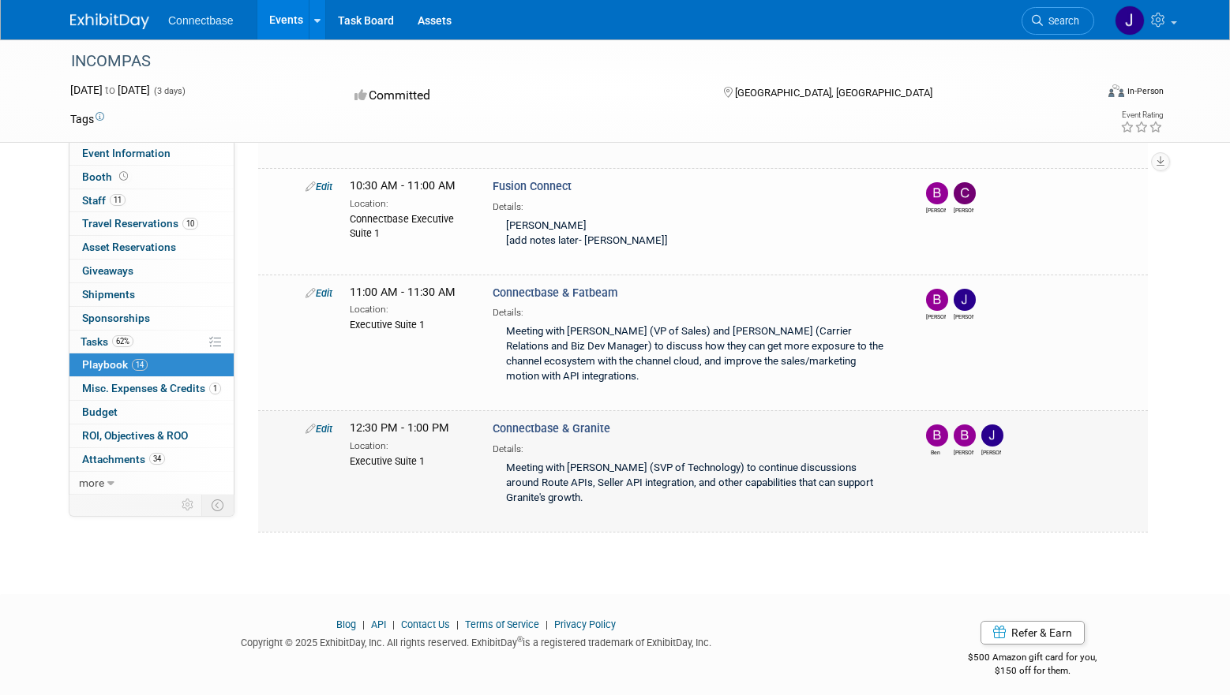
click at [320, 423] on link "Edit" at bounding box center [319, 429] width 27 height 12
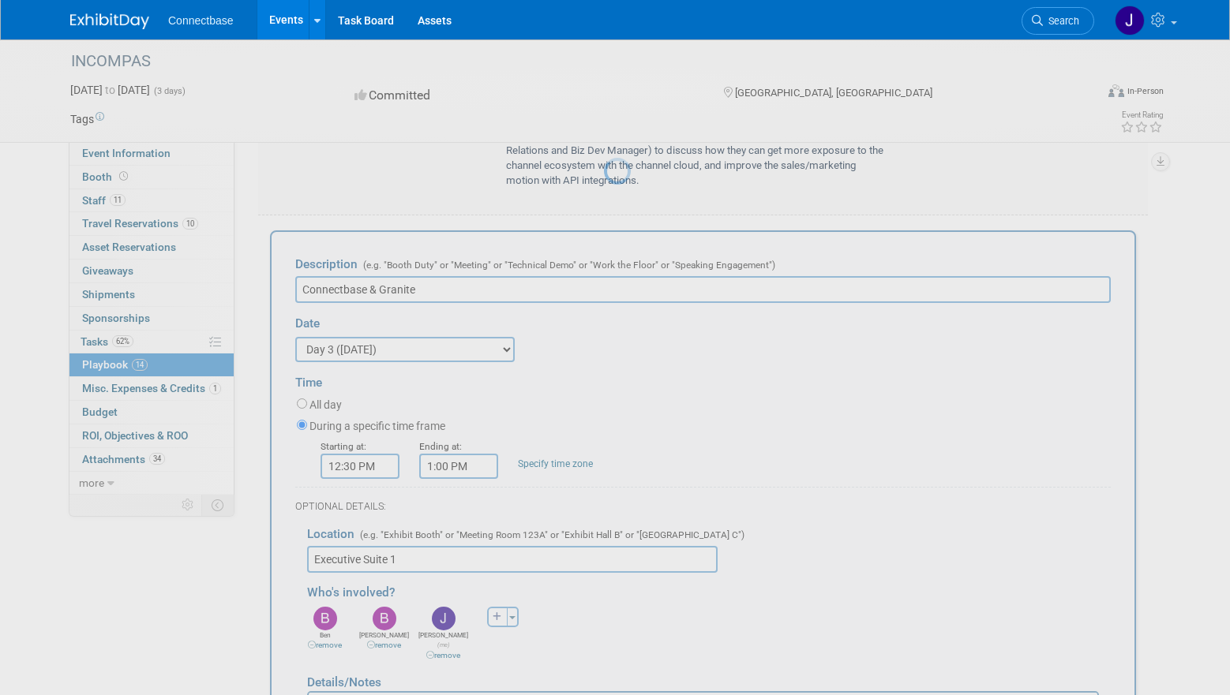
scroll to position [2101, 0]
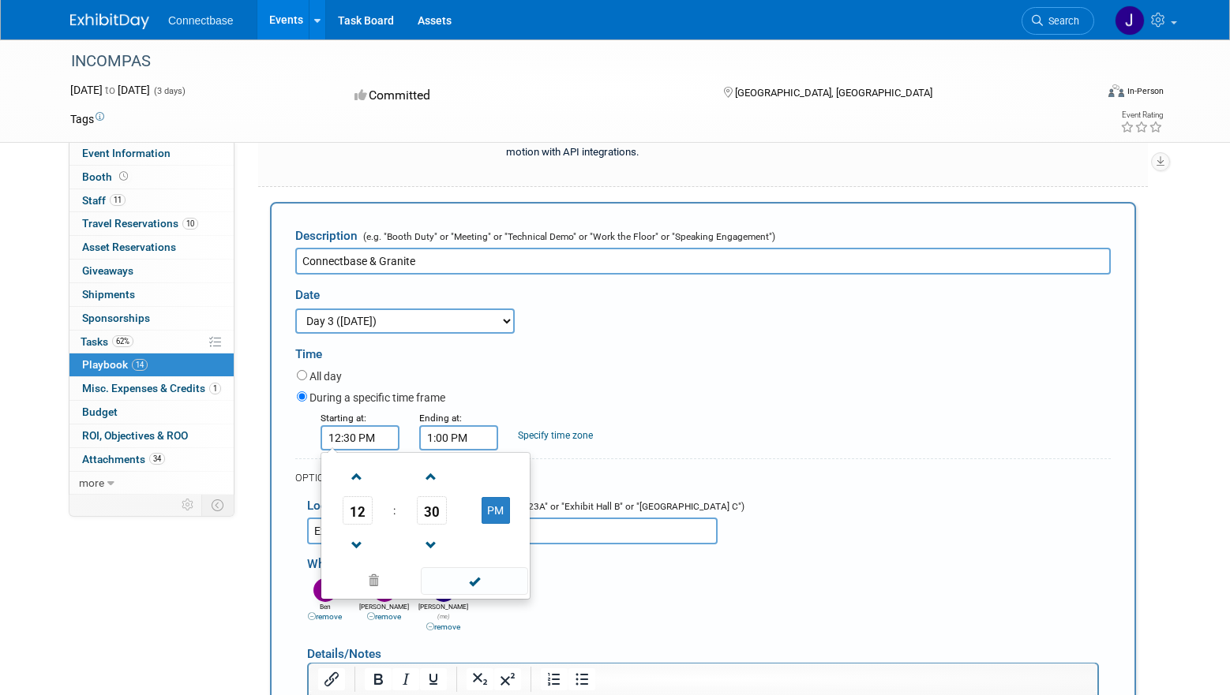
click at [374, 433] on input "12:30 PM" at bounding box center [360, 438] width 79 height 25
click at [361, 478] on span at bounding box center [357, 477] width 28 height 28
click at [430, 525] on link at bounding box center [432, 545] width 30 height 40
click at [433, 504] on span "29" at bounding box center [432, 511] width 30 height 28
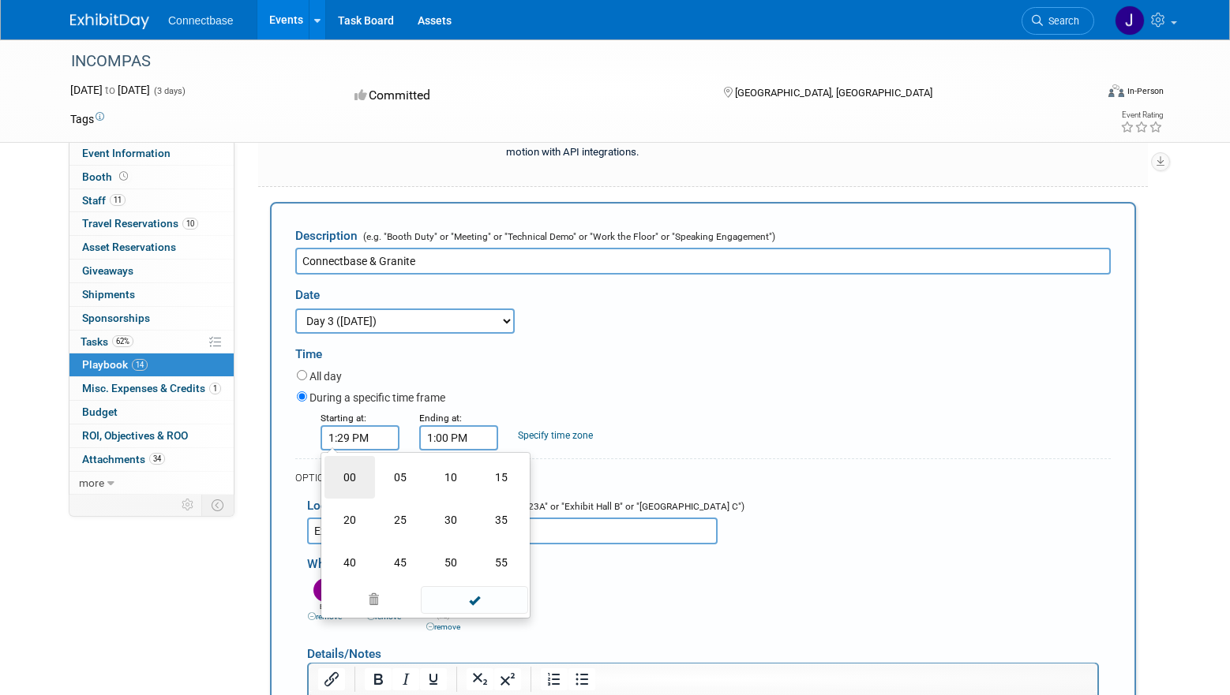
click at [351, 477] on td "00" at bounding box center [349, 477] width 51 height 43
type input "1:00 PM"
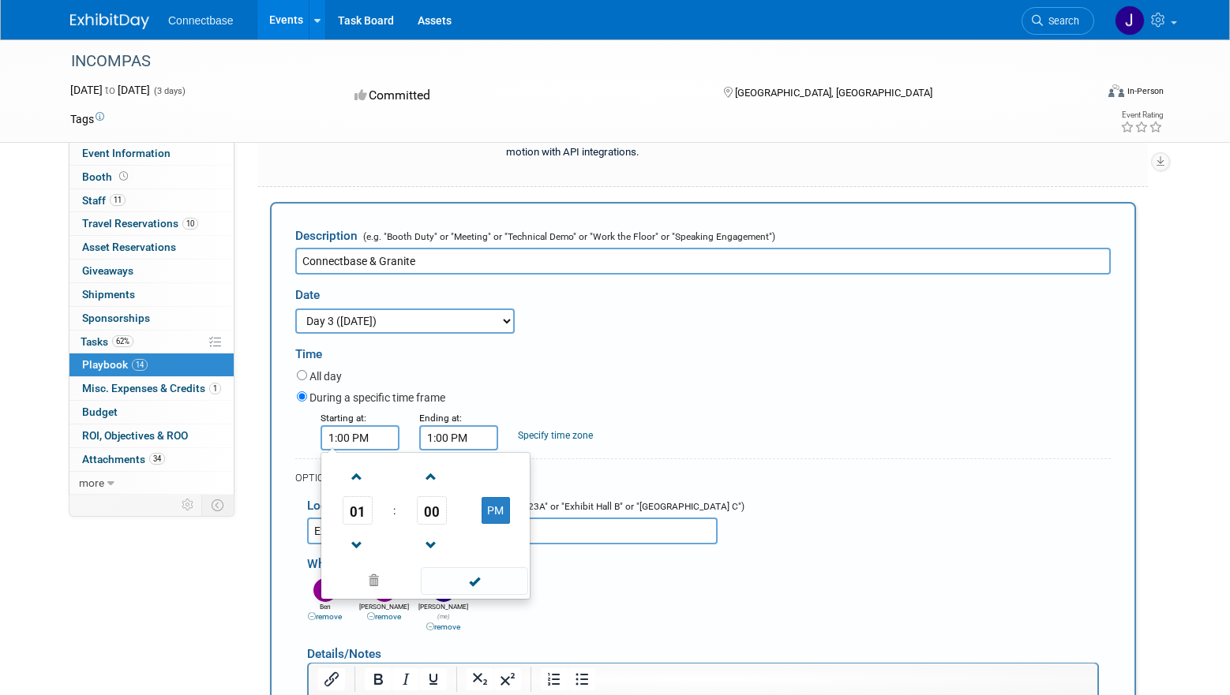
click at [452, 434] on input "1:00 PM" at bounding box center [458, 438] width 79 height 25
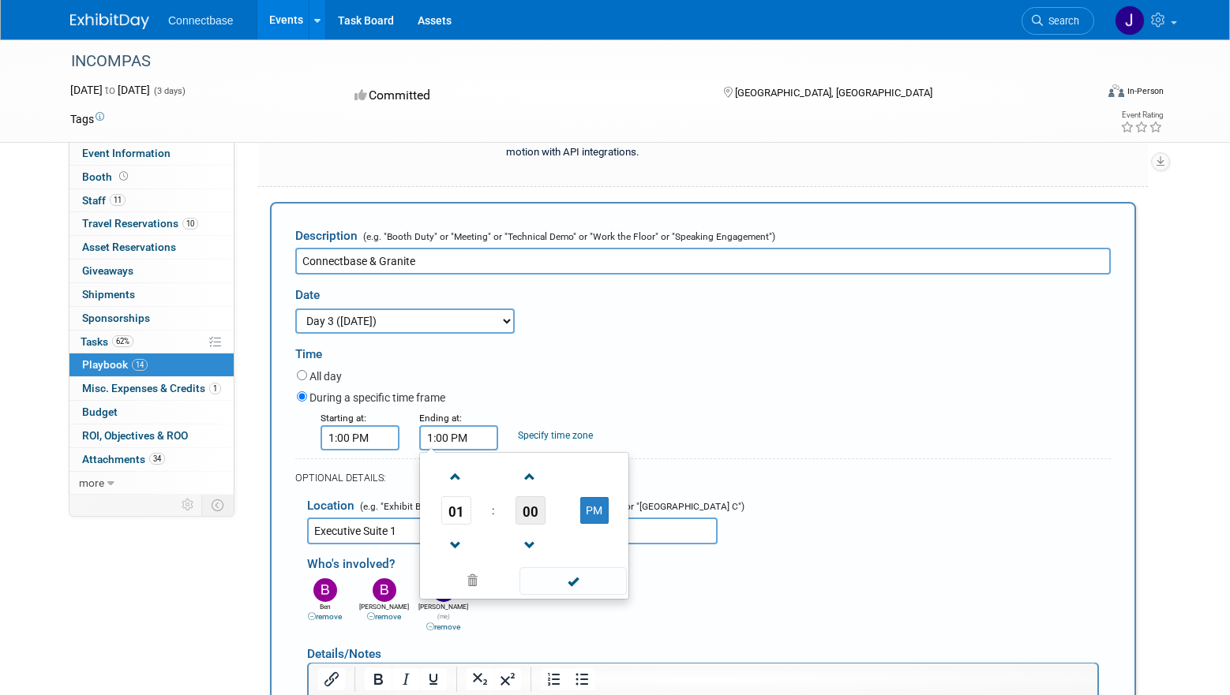
click at [534, 510] on span "00" at bounding box center [530, 511] width 30 height 28
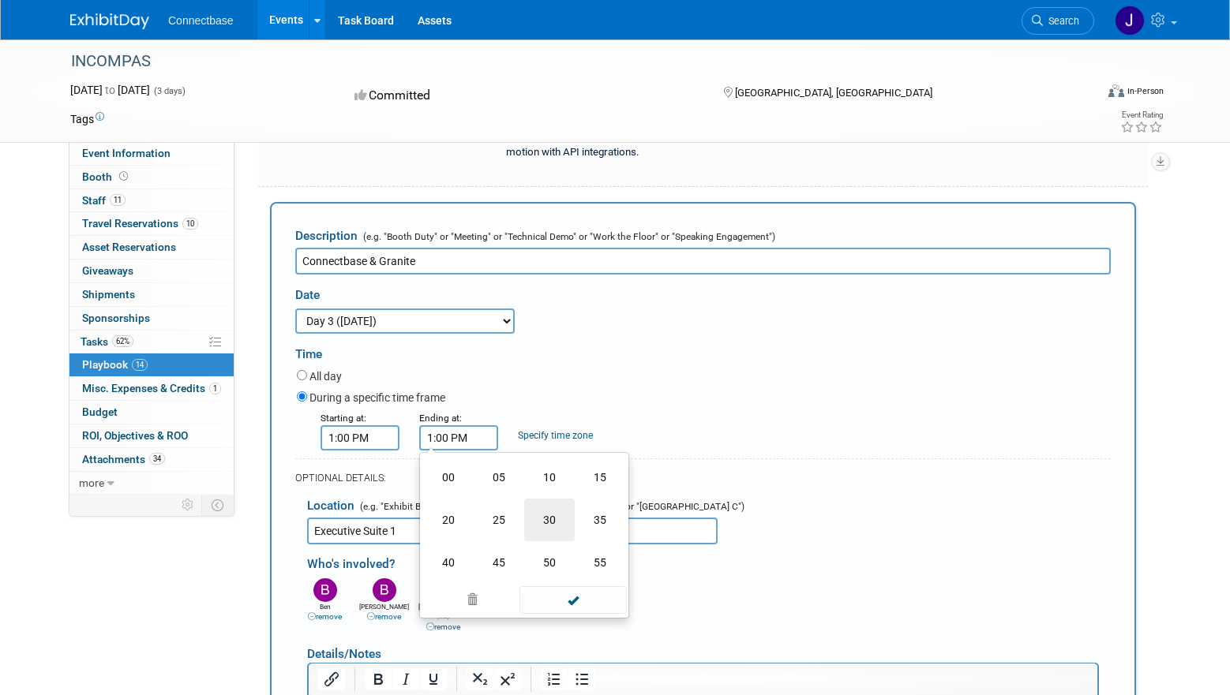
click at [560, 503] on td "30" at bounding box center [549, 520] width 51 height 43
type input "1:30 PM"
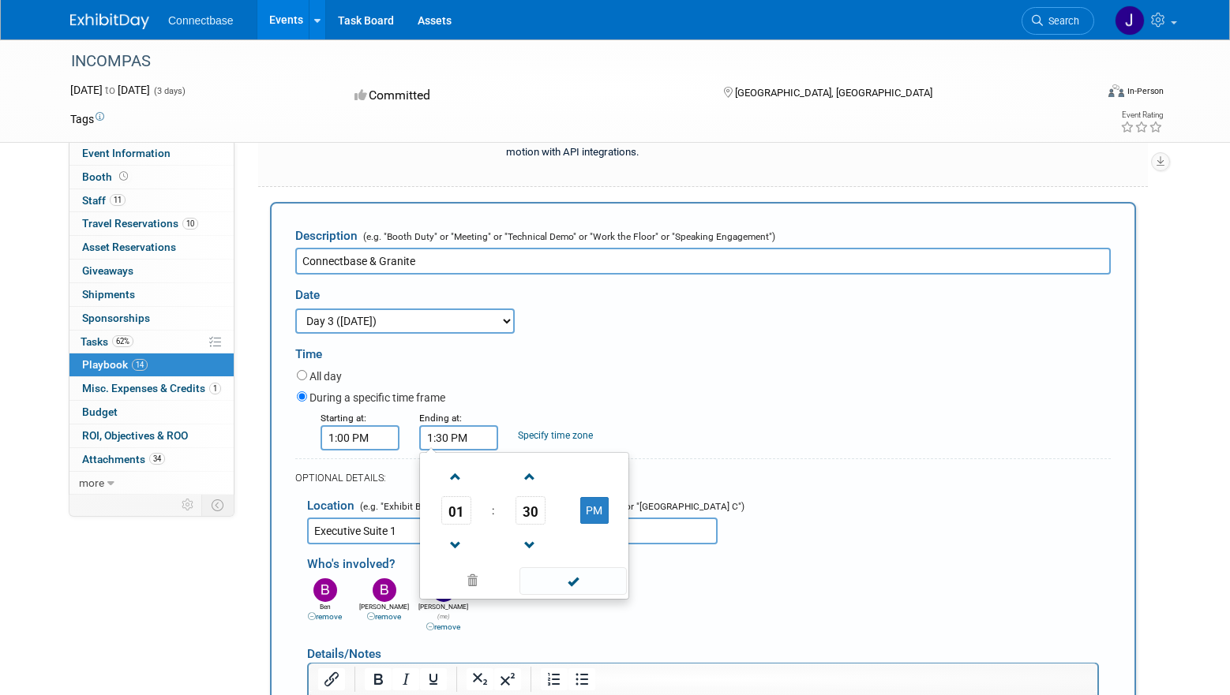
click at [665, 410] on div "Starting at: 1:00 PM Ending at: 1:30 PM 01 : 30 PM 12 01 02 03 04 05 06 07 08 0…" at bounding box center [704, 430] width 838 height 41
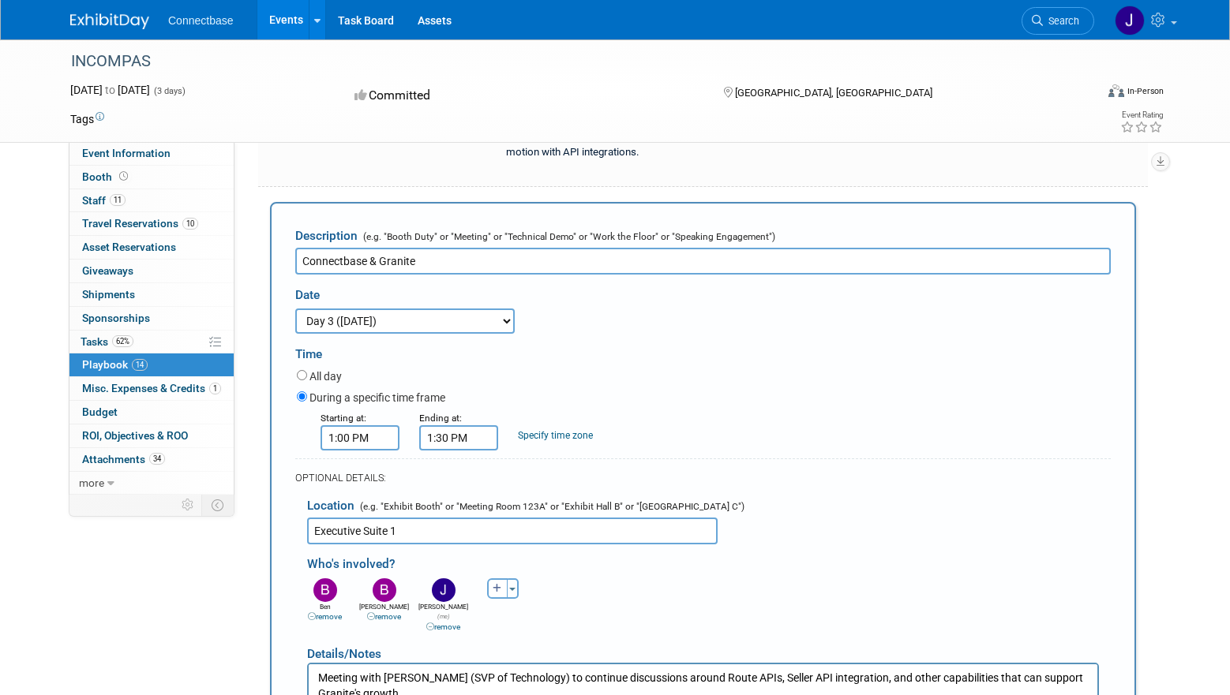
scroll to position [2499, 0]
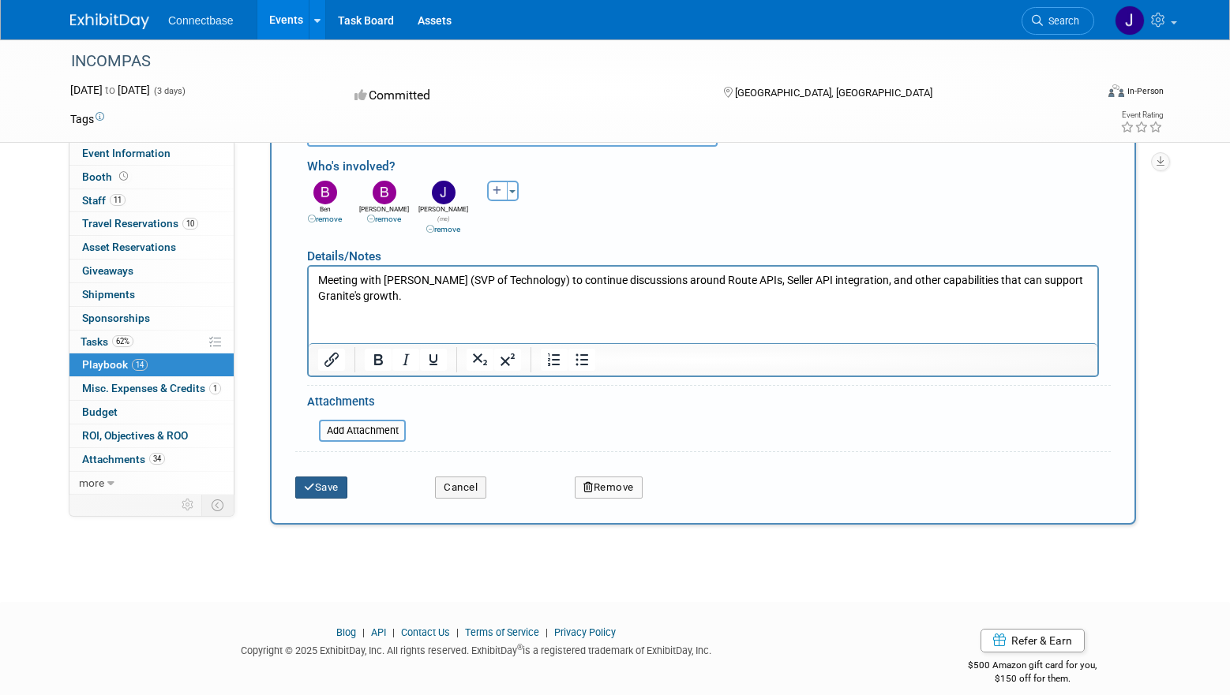
click at [332, 478] on button "Save" at bounding box center [321, 488] width 52 height 22
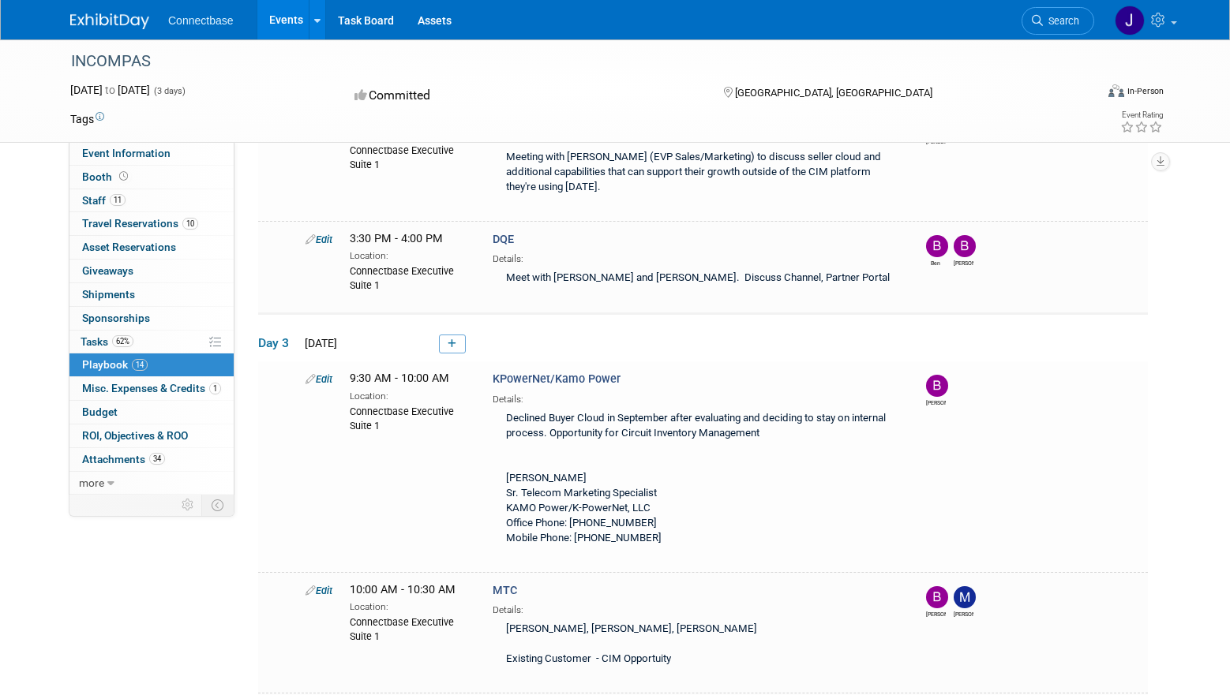
scroll to position [1882, 0]
